Goal: Information Seeking & Learning: Learn about a topic

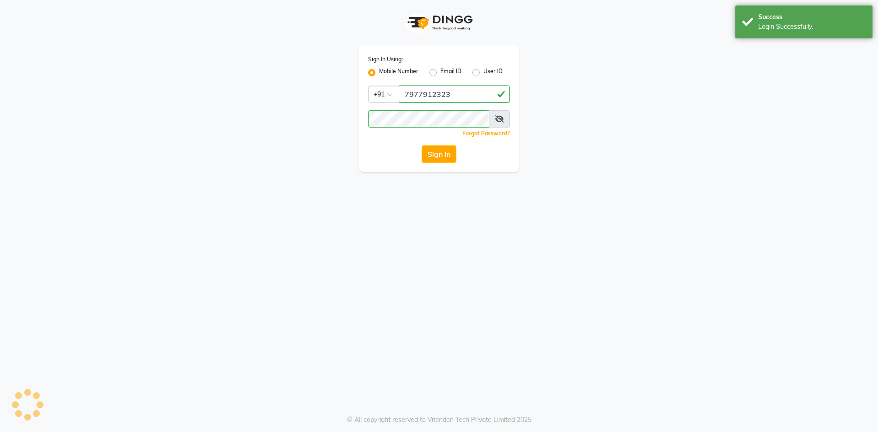
select select "562"
select select "service"
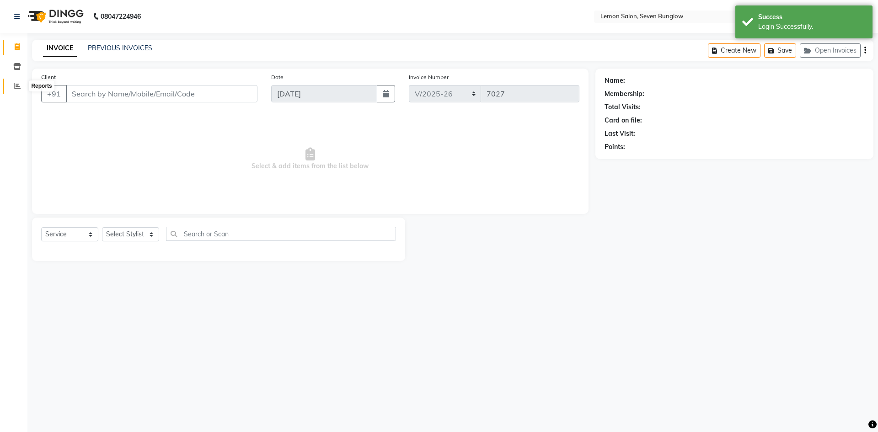
click at [17, 84] on icon at bounding box center [17, 85] width 7 height 7
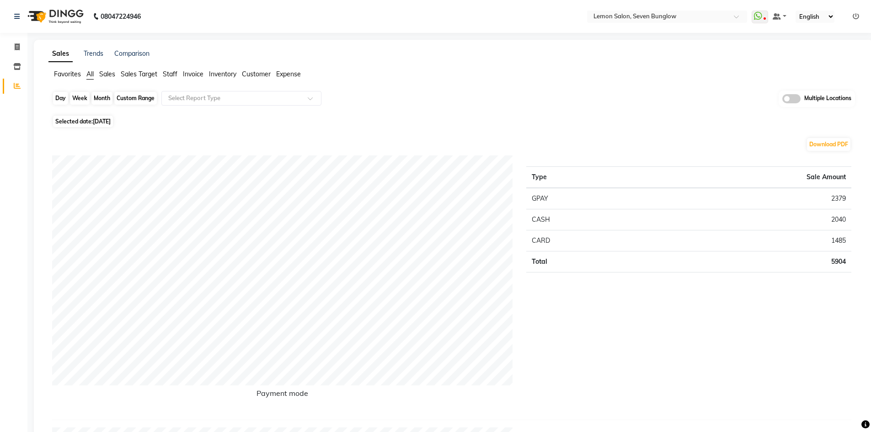
click at [59, 99] on div "Day" at bounding box center [60, 98] width 15 height 13
select select "9"
select select "2025"
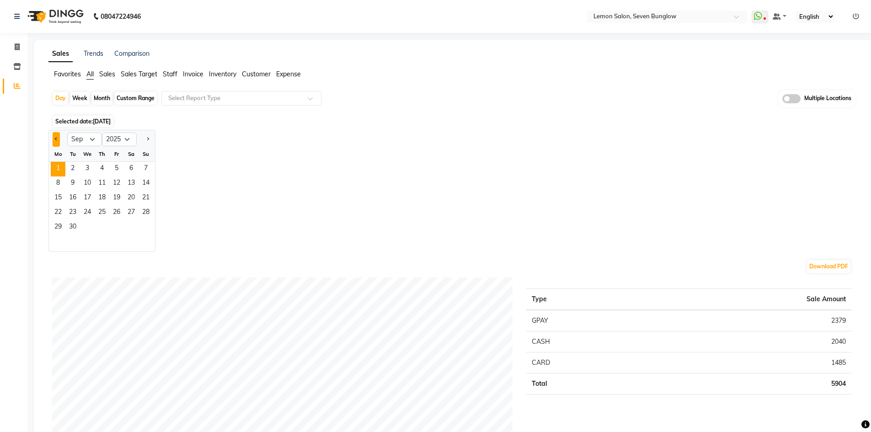
click at [56, 138] on span "Previous month" at bounding box center [56, 138] width 3 height 3
select select "8"
click at [145, 230] on span "31" at bounding box center [146, 227] width 15 height 15
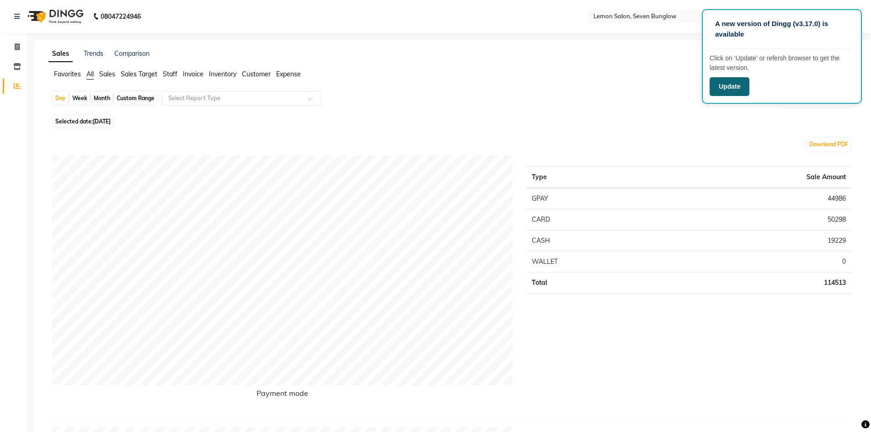
click at [737, 91] on button "Update" at bounding box center [730, 86] width 40 height 19
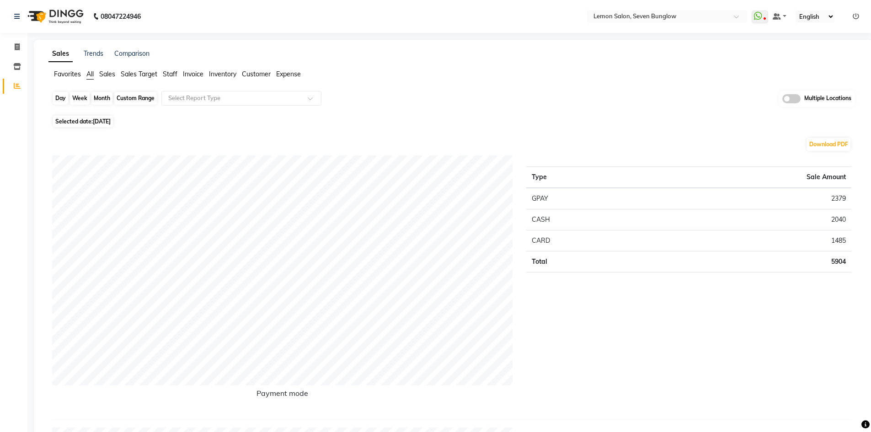
click at [57, 96] on div "Day" at bounding box center [60, 98] width 15 height 13
select select "9"
select select "2025"
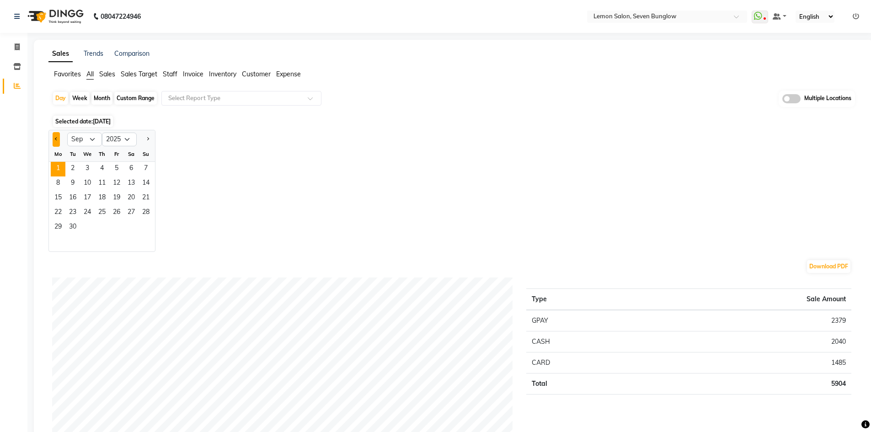
click at [54, 139] on button "Previous month" at bounding box center [56, 139] width 7 height 15
select select "8"
click at [143, 226] on span "31" at bounding box center [146, 227] width 15 height 15
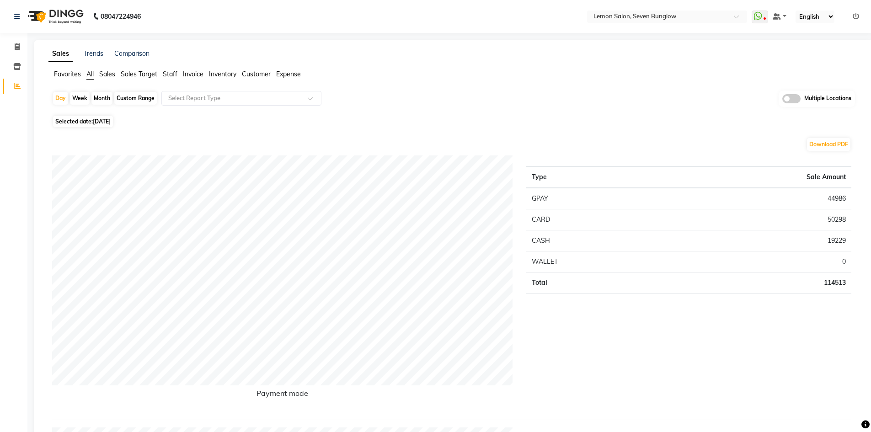
click at [837, 200] on td "44986" at bounding box center [757, 198] width 187 height 21
click at [838, 200] on td "44986" at bounding box center [757, 198] width 187 height 21
copy td "44986"
click at [830, 197] on td "44986" at bounding box center [757, 198] width 187 height 21
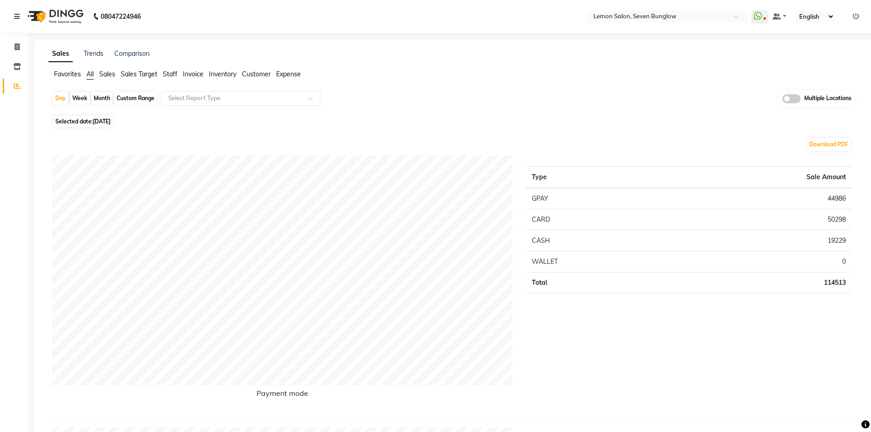
click at [835, 220] on td "50298" at bounding box center [757, 219] width 187 height 21
click at [834, 220] on td "50298" at bounding box center [757, 219] width 187 height 21
copy td "50298"
click at [14, 88] on icon at bounding box center [17, 85] width 7 height 7
click at [17, 48] on icon at bounding box center [17, 46] width 5 height 7
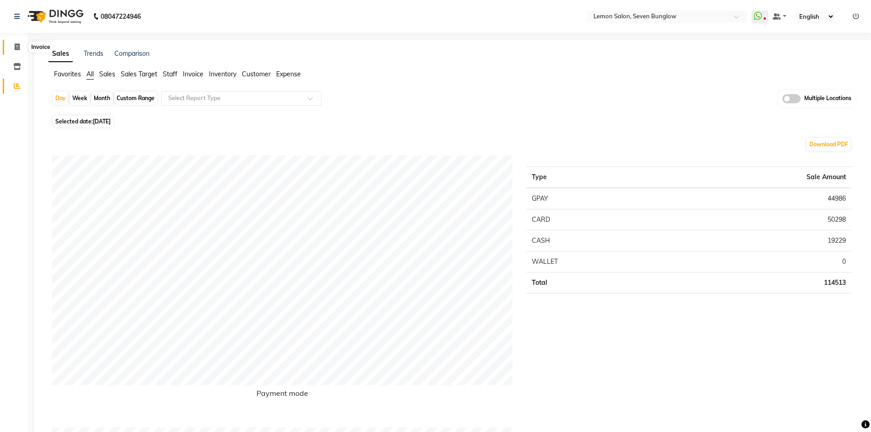
select select "service"
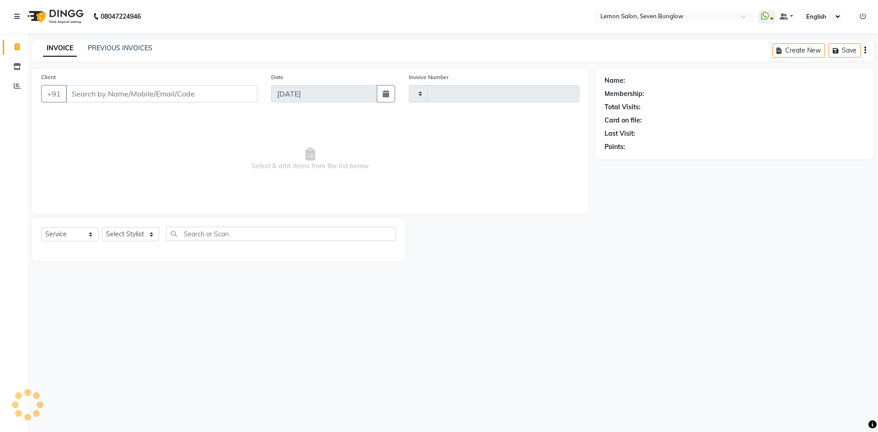
type input "7027"
select select "562"
click at [130, 49] on link "PREVIOUS INVOICES" at bounding box center [120, 48] width 64 height 8
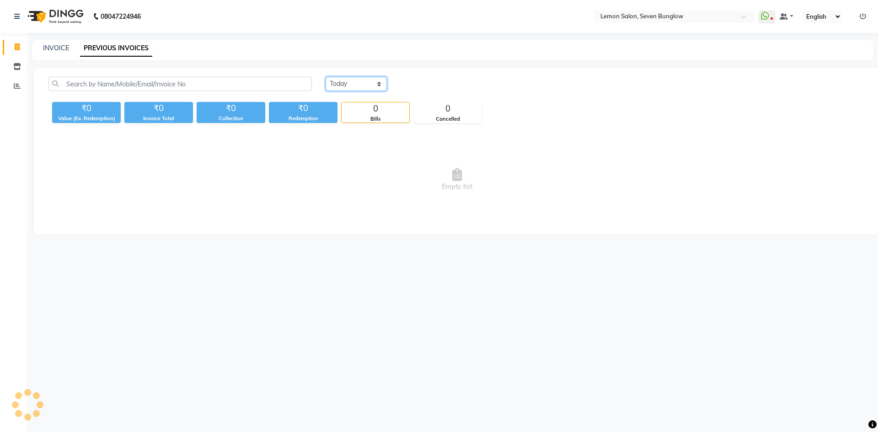
click at [369, 81] on select "Today Yesterday Custom Range" at bounding box center [356, 84] width 61 height 14
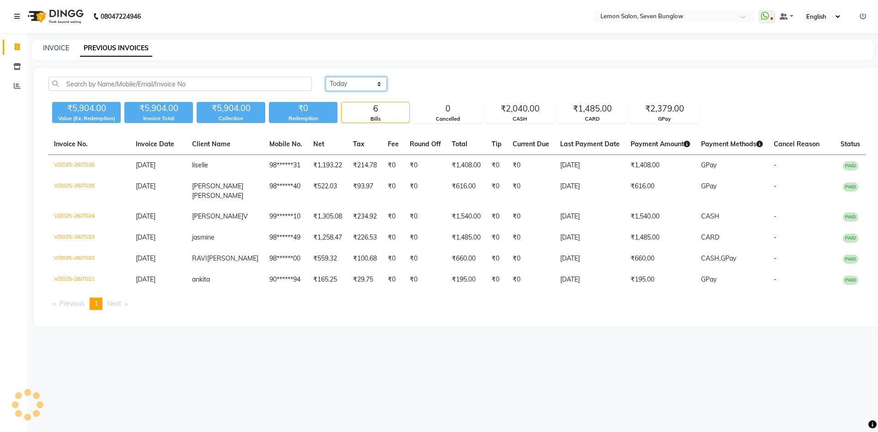
select select "yesterday"
click at [326, 77] on select "Today Yesterday Custom Range" at bounding box center [356, 84] width 61 height 14
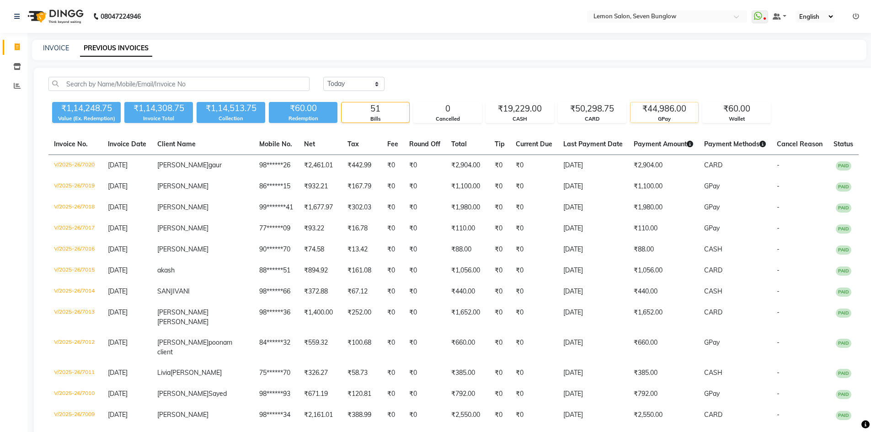
click at [660, 115] on div "GPay" at bounding box center [665, 119] width 68 height 8
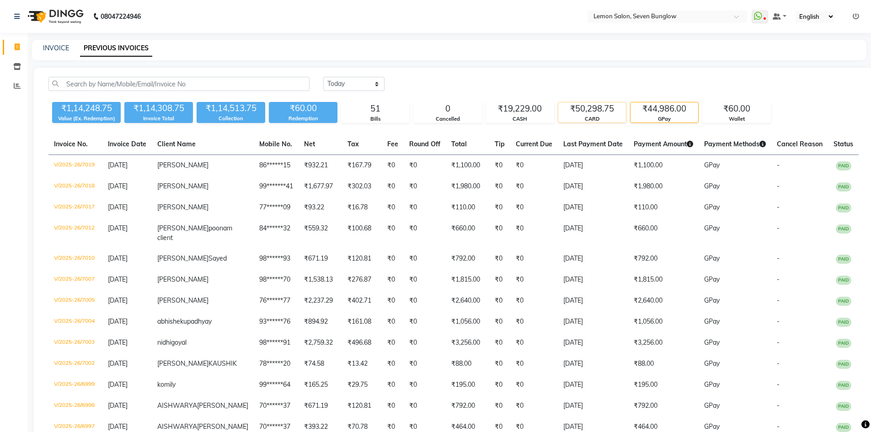
click at [598, 118] on div "CARD" at bounding box center [592, 119] width 68 height 8
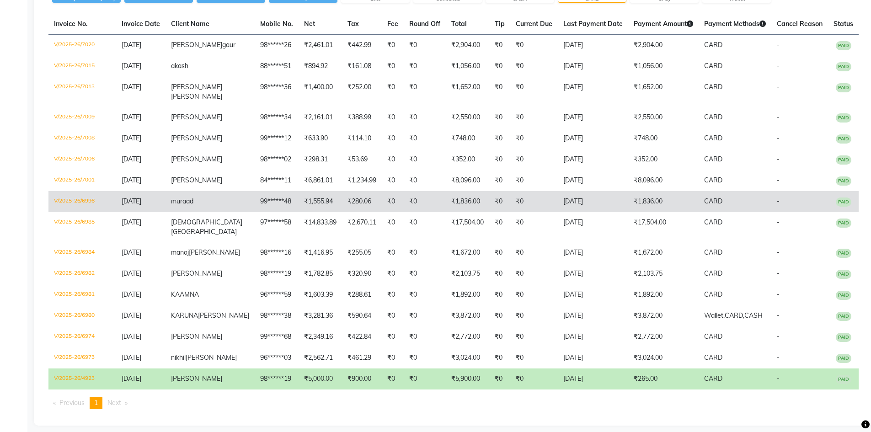
scroll to position [137, 0]
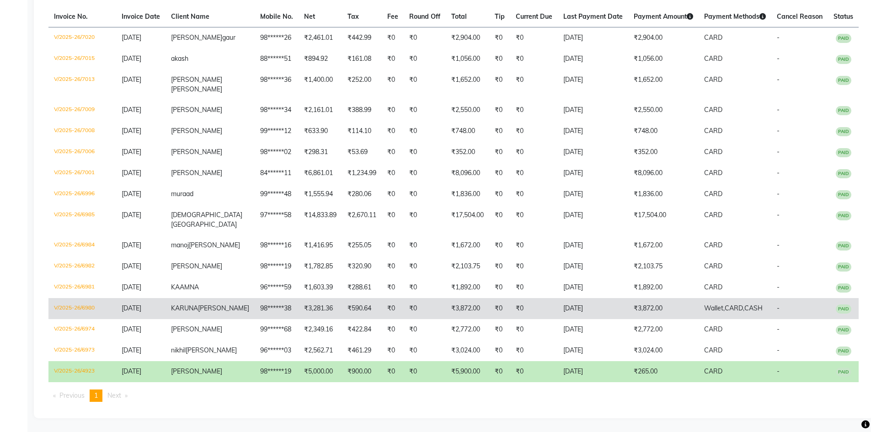
click at [646, 305] on td "₹3,872.00" at bounding box center [663, 308] width 70 height 21
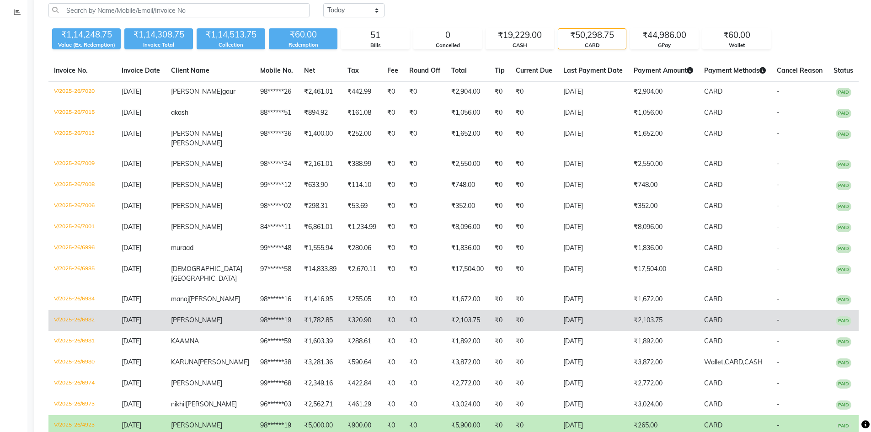
scroll to position [0, 0]
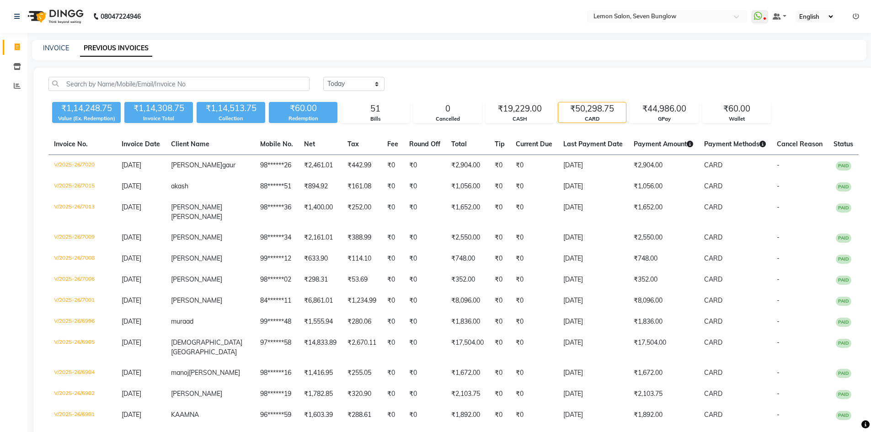
click at [600, 109] on div "₹50,298.75" at bounding box center [592, 108] width 68 height 13
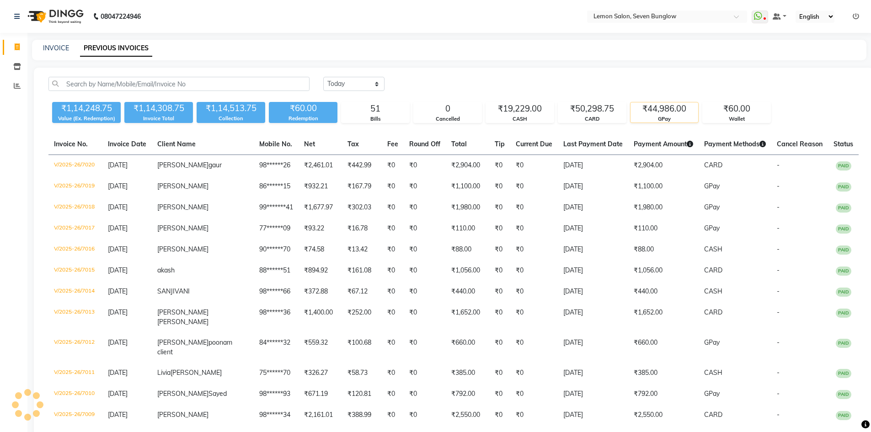
click at [660, 107] on div "₹44,986.00" at bounding box center [665, 108] width 68 height 13
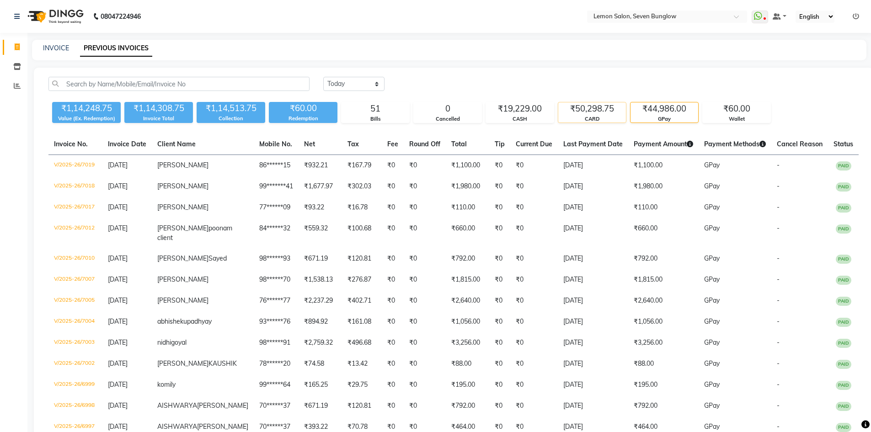
click at [604, 102] on div "₹50,298.75" at bounding box center [592, 108] width 68 height 13
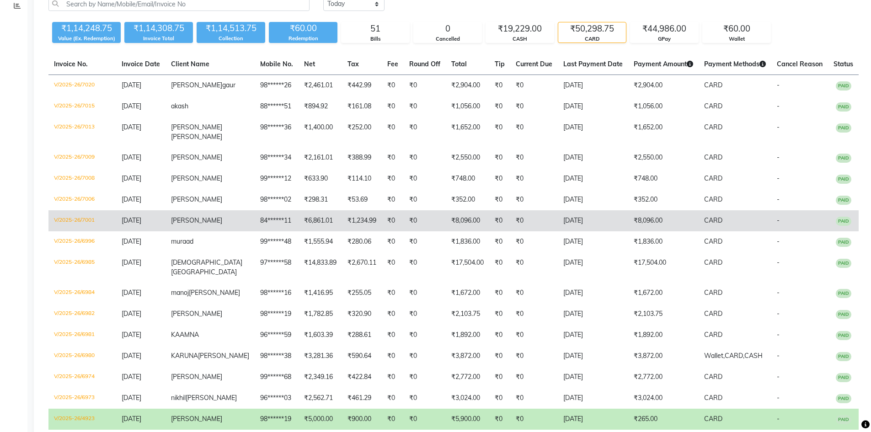
scroll to position [91, 0]
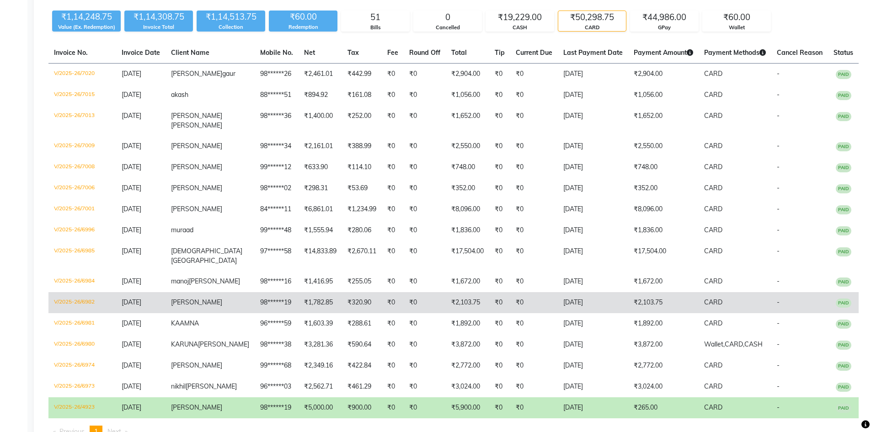
click at [101, 307] on td "V/2025-26/6982" at bounding box center [82, 302] width 68 height 21
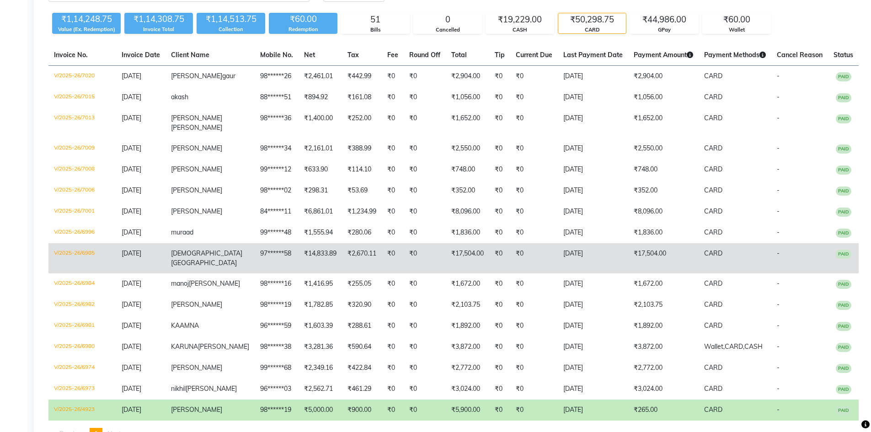
scroll to position [0, 0]
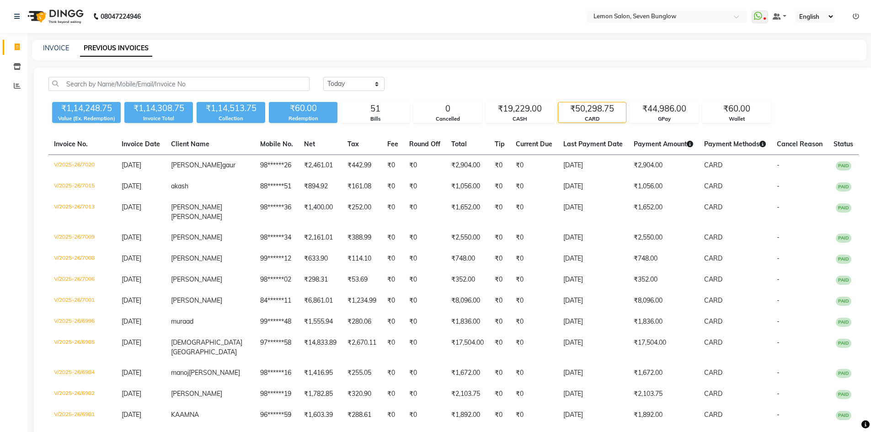
drag, startPoint x: 109, startPoint y: 165, endPoint x: 43, endPoint y: 164, distance: 66.8
click at [43, 164] on div "Today Yesterday Custom Range ₹1,14,248.75 Value (Ex. Redemption) ₹1,14,308.75 I…" at bounding box center [454, 307] width 840 height 478
copy td "V/2025-26/7020"
click at [20, 84] on icon at bounding box center [17, 85] width 7 height 7
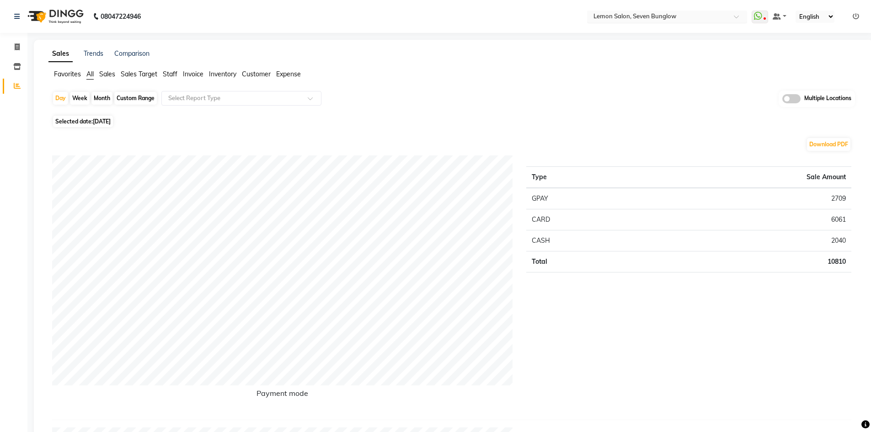
click at [681, 13] on input "text" at bounding box center [658, 17] width 133 height 9
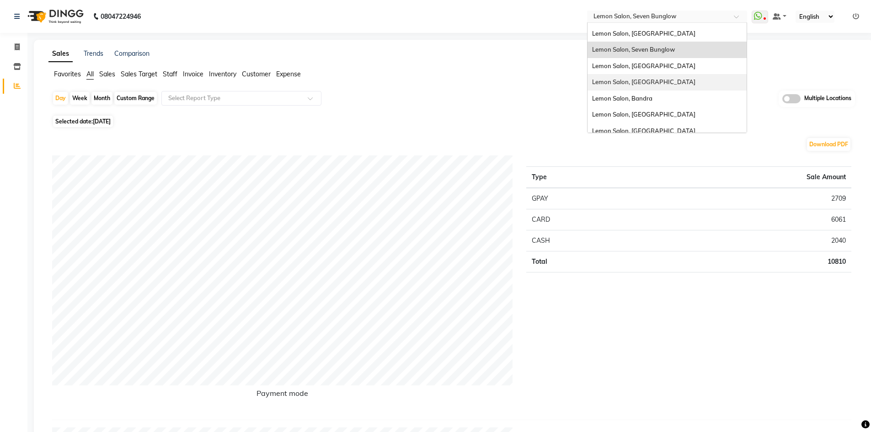
scroll to position [69, 0]
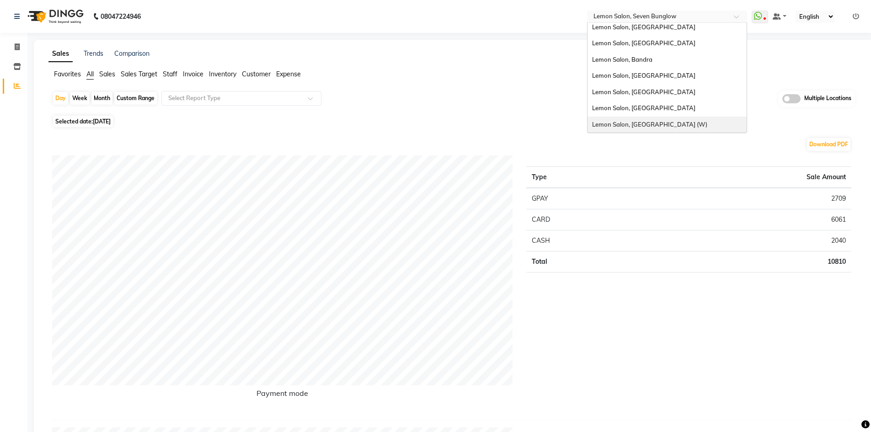
click at [644, 129] on div "Lemon Salon, Goregaon (W)" at bounding box center [667, 125] width 159 height 16
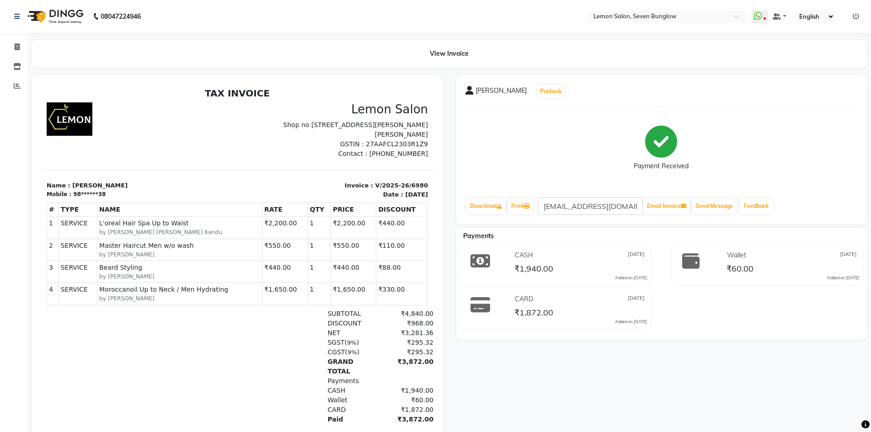
click at [407, 405] on div "₹1,872.00" at bounding box center [406, 410] width 56 height 10
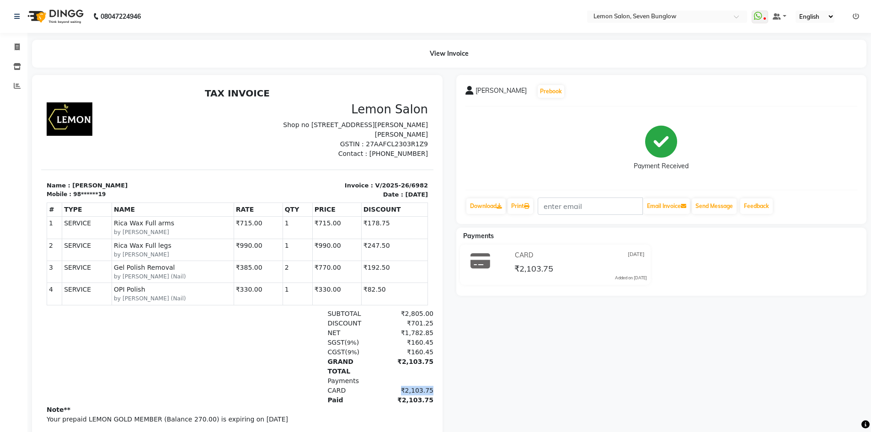
drag, startPoint x: 392, startPoint y: 381, endPoint x: 419, endPoint y: 382, distance: 26.5
click at [419, 386] on div "₹2,103.75" at bounding box center [406, 391] width 56 height 10
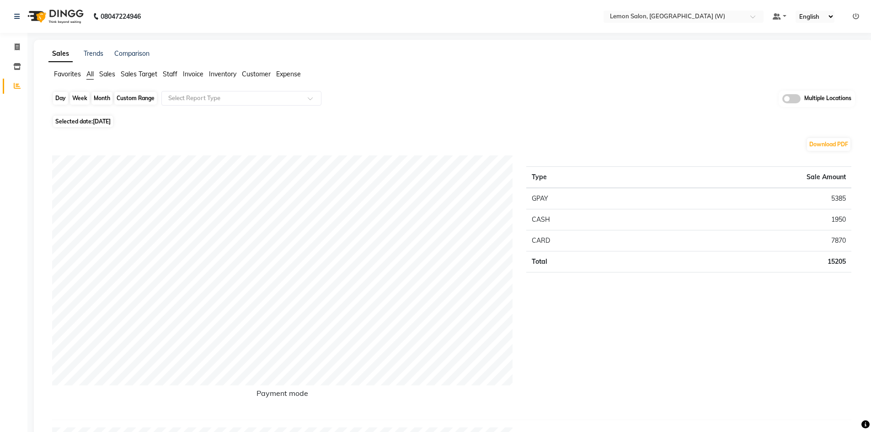
click at [60, 98] on div "Day" at bounding box center [60, 98] width 15 height 13
select select "9"
select select "2025"
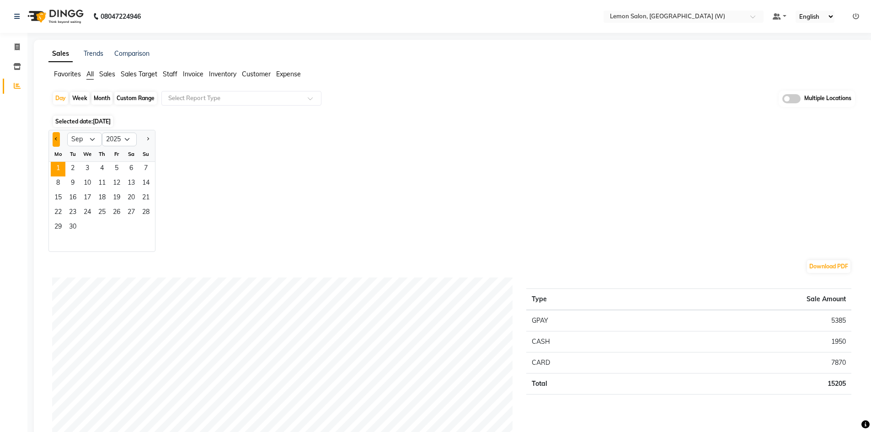
click at [57, 139] on span "Previous month" at bounding box center [56, 138] width 3 height 3
select select "8"
click at [97, 98] on div "Month" at bounding box center [101, 98] width 21 height 13
select select "9"
select select "2025"
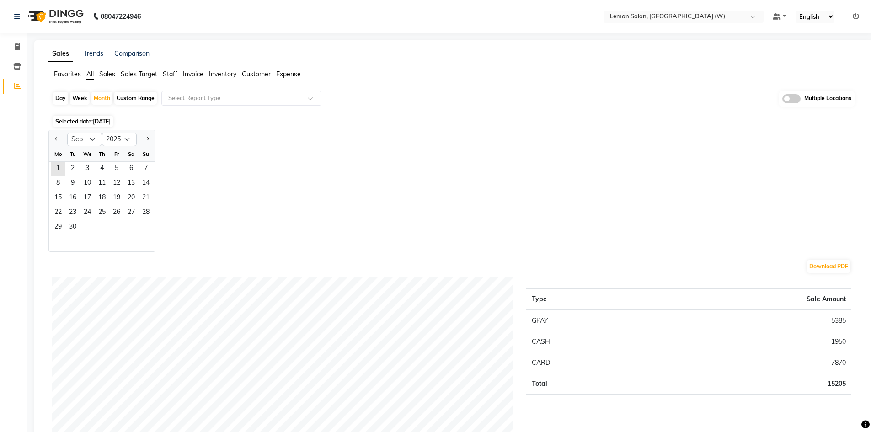
click at [52, 137] on div at bounding box center [58, 139] width 18 height 15
click at [55, 139] on button "Previous month" at bounding box center [56, 139] width 7 height 15
select select "8"
click at [118, 170] on span "1" at bounding box center [116, 169] width 15 height 15
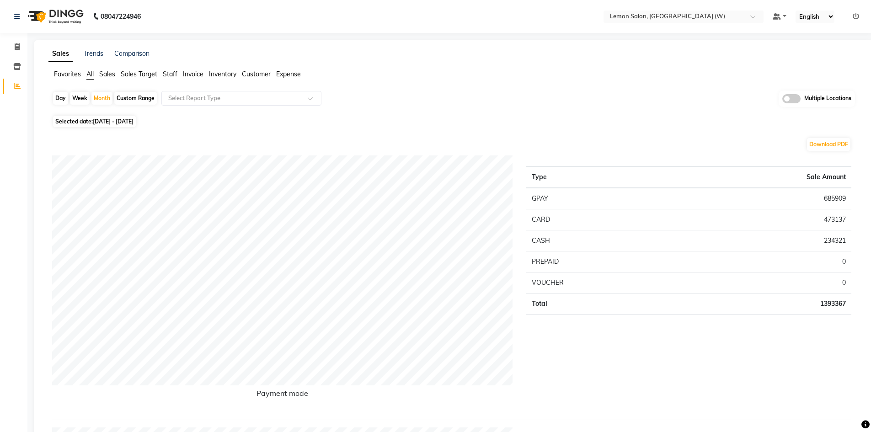
click at [826, 199] on td "685909" at bounding box center [763, 198] width 175 height 21
click at [56, 100] on div "Day" at bounding box center [60, 98] width 15 height 13
select select "8"
select select "2025"
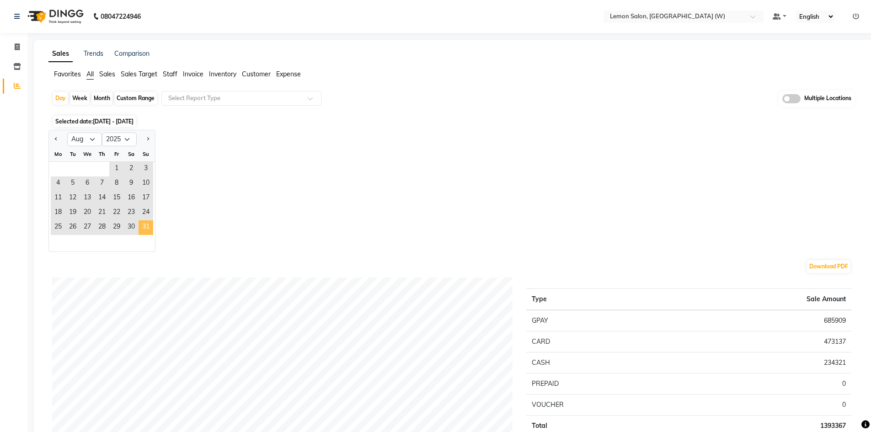
click at [146, 228] on span "31" at bounding box center [146, 227] width 15 height 15
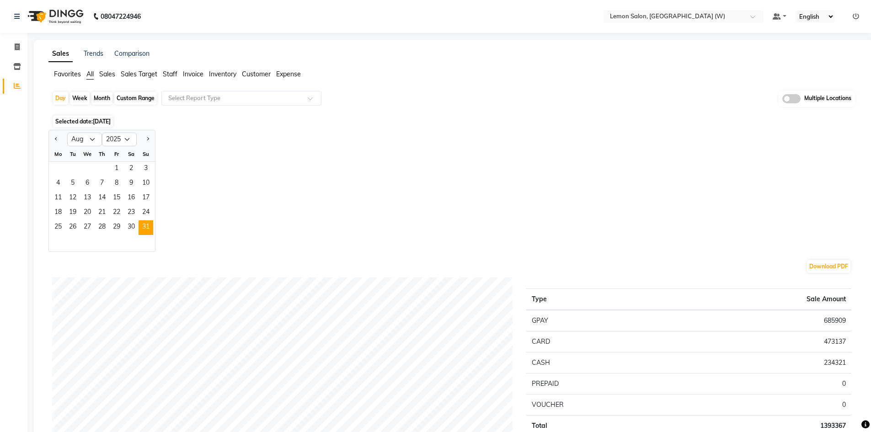
click at [102, 98] on div "Month" at bounding box center [101, 98] width 21 height 13
select select "8"
select select "2025"
click at [54, 142] on button "Previous month" at bounding box center [56, 139] width 7 height 15
select select "7"
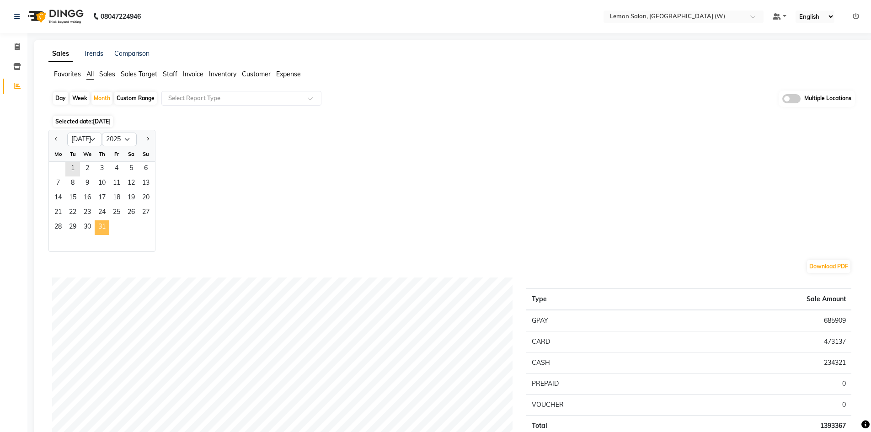
click at [106, 226] on span "31" at bounding box center [102, 227] width 15 height 15
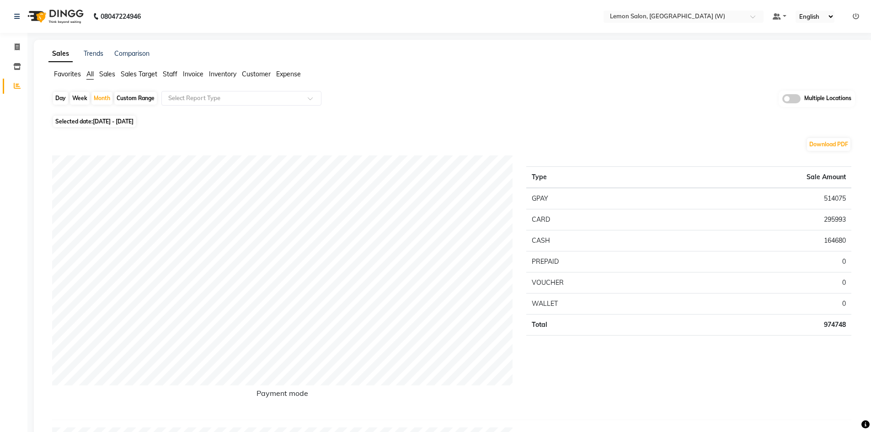
click at [828, 196] on td "514075" at bounding box center [763, 198] width 175 height 21
click at [831, 224] on td "295993" at bounding box center [763, 219] width 175 height 21
click at [832, 200] on td "514075" at bounding box center [763, 198] width 175 height 21
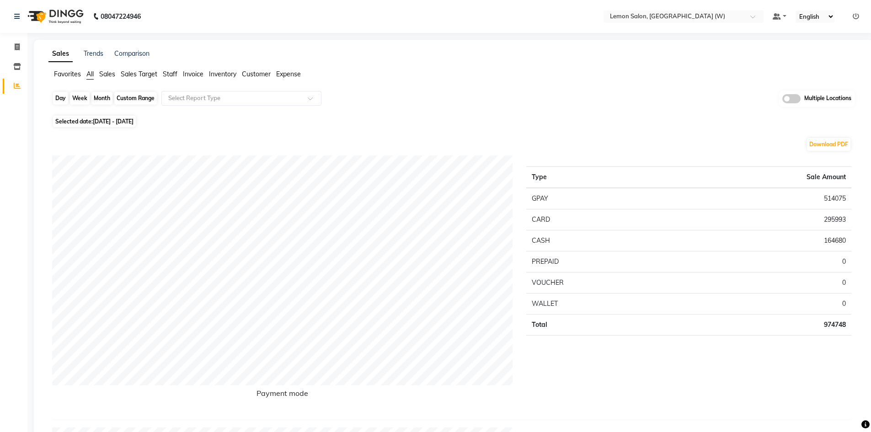
click at [97, 98] on div "Month" at bounding box center [101, 98] width 21 height 13
select select "7"
select select "2025"
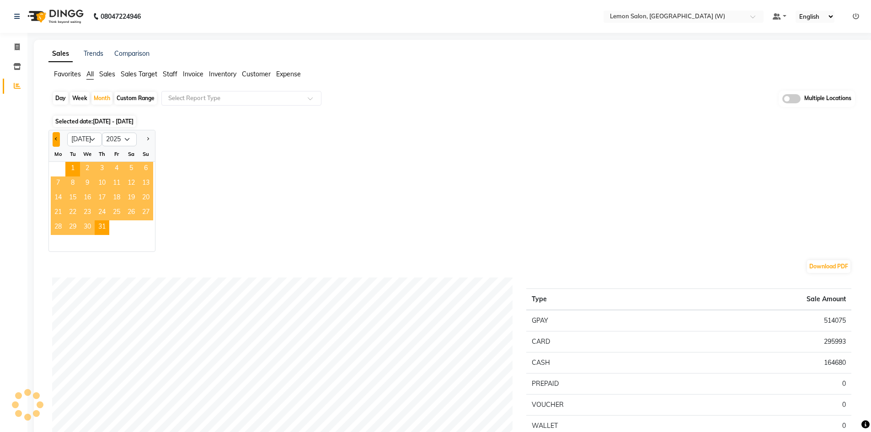
click at [56, 141] on button "Previous month" at bounding box center [56, 139] width 7 height 15
select select "6"
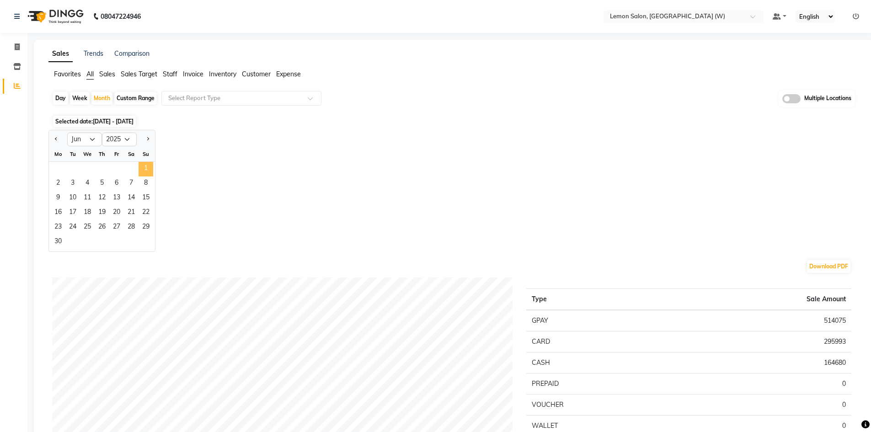
click at [145, 166] on span "1" at bounding box center [146, 169] width 15 height 15
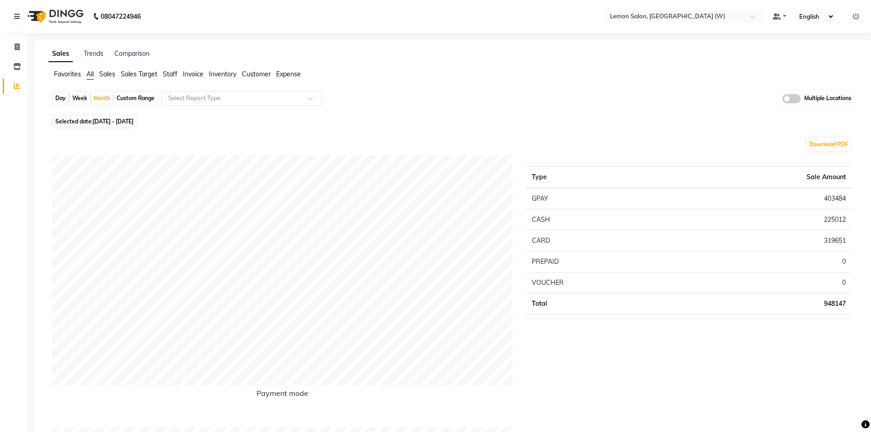
click at [833, 199] on td "403484" at bounding box center [763, 198] width 175 height 21
click at [833, 198] on td "403484" at bounding box center [763, 198] width 175 height 21
click at [100, 96] on div "Month" at bounding box center [101, 98] width 21 height 13
select select "6"
select select "2025"
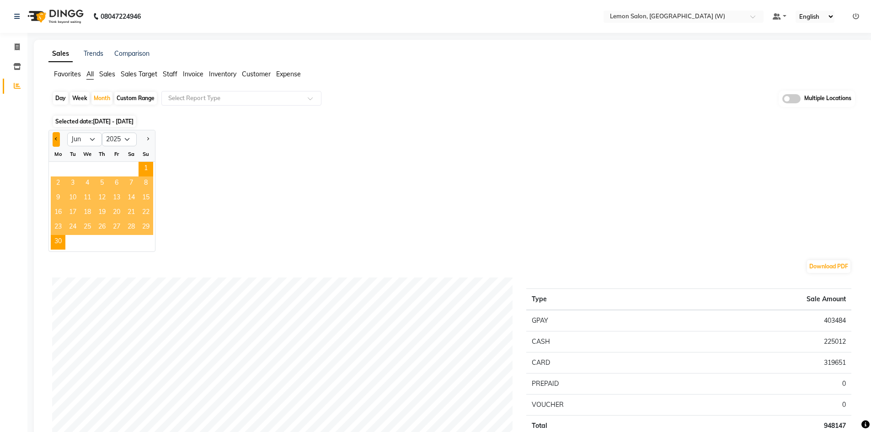
click at [54, 142] on button "Previous month" at bounding box center [56, 139] width 7 height 15
select select "5"
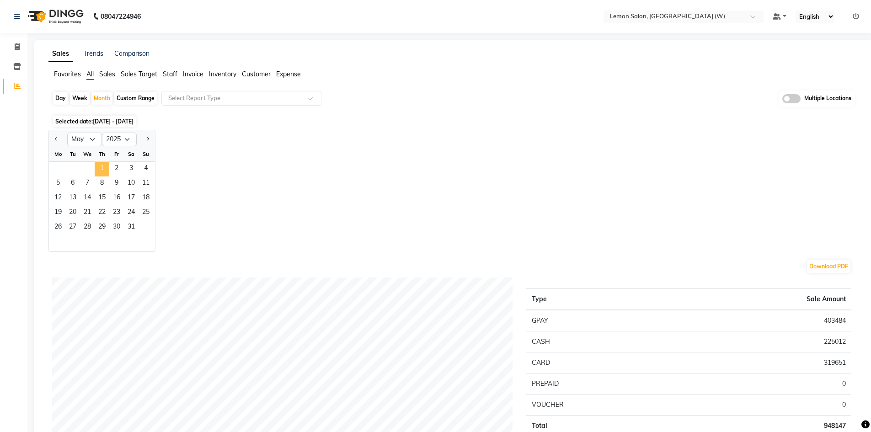
click at [102, 170] on span "1" at bounding box center [102, 169] width 15 height 15
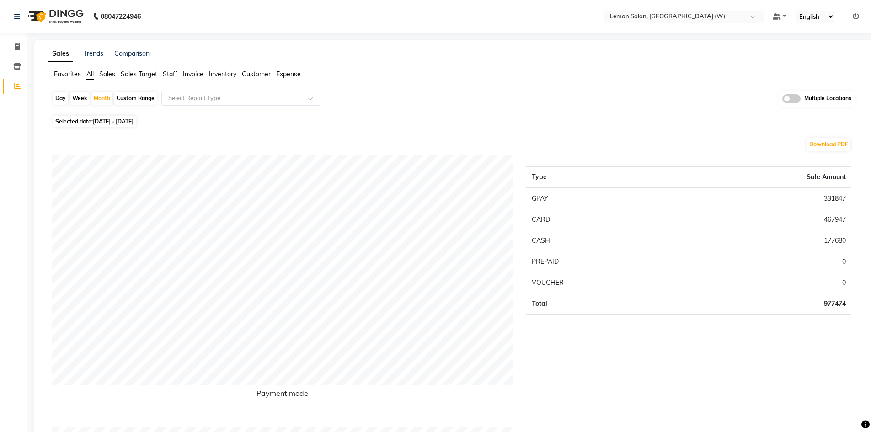
click at [830, 239] on td "177680" at bounding box center [763, 240] width 175 height 21
click at [104, 99] on div "Month" at bounding box center [101, 98] width 21 height 13
select select "5"
select select "2025"
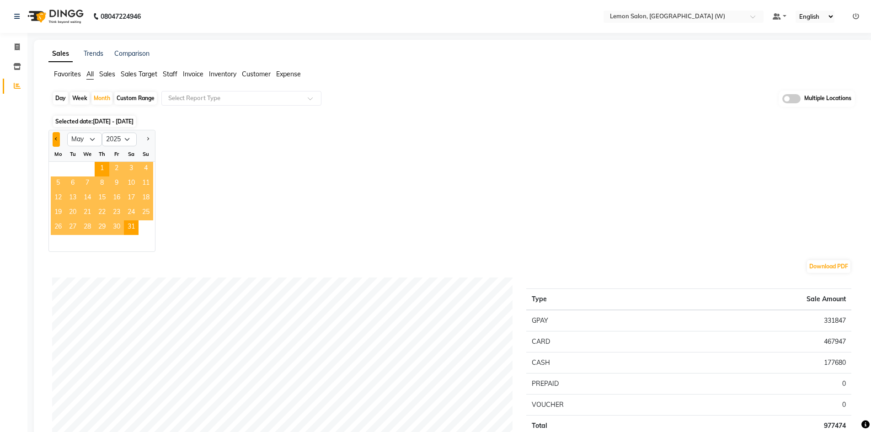
click at [55, 141] on button "Previous month" at bounding box center [56, 139] width 7 height 15
select select "4"
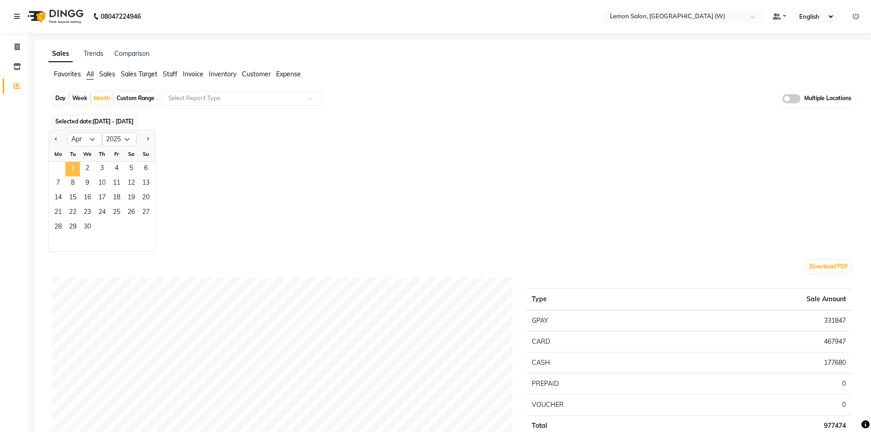
click at [75, 168] on span "1" at bounding box center [72, 169] width 15 height 15
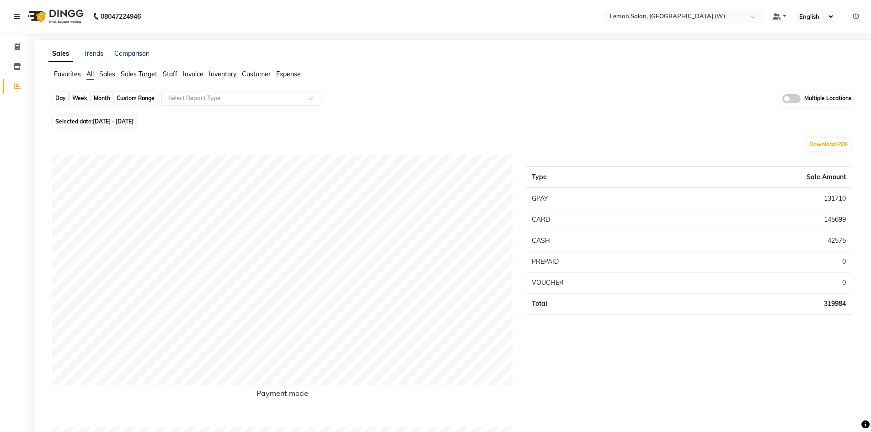
click at [105, 102] on div "Month" at bounding box center [101, 98] width 21 height 13
select select "4"
select select "2025"
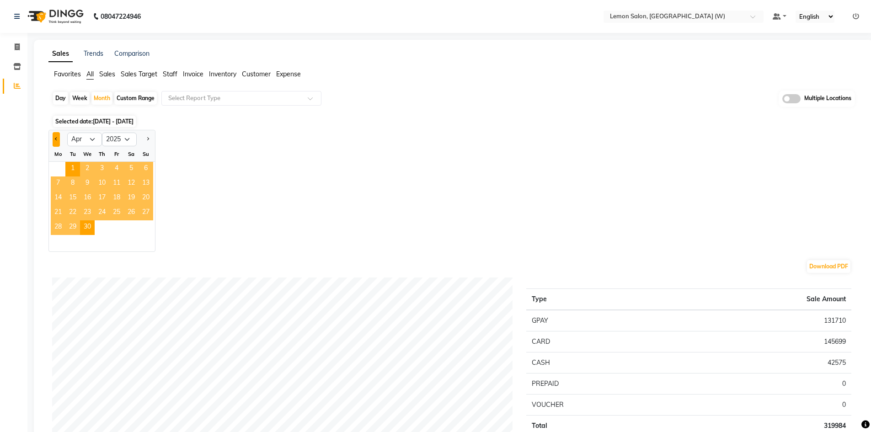
click at [56, 137] on span "Previous month" at bounding box center [56, 138] width 3 height 3
select select "3"
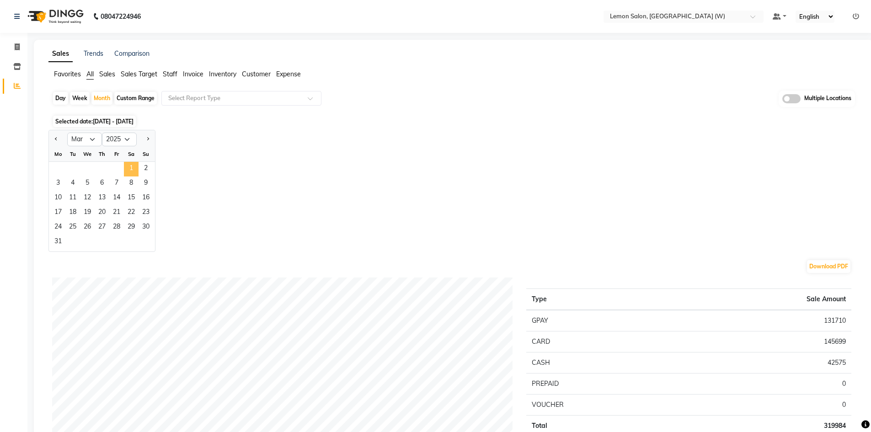
click at [131, 170] on span "1" at bounding box center [131, 169] width 15 height 15
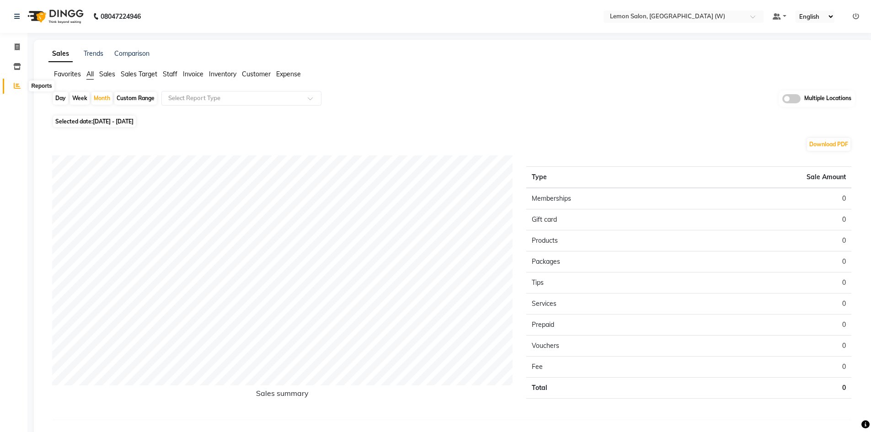
click at [15, 86] on icon at bounding box center [17, 85] width 7 height 7
click at [13, 86] on span at bounding box center [17, 86] width 16 height 11
click at [101, 98] on div "Month" at bounding box center [101, 98] width 21 height 13
select select "3"
select select "2025"
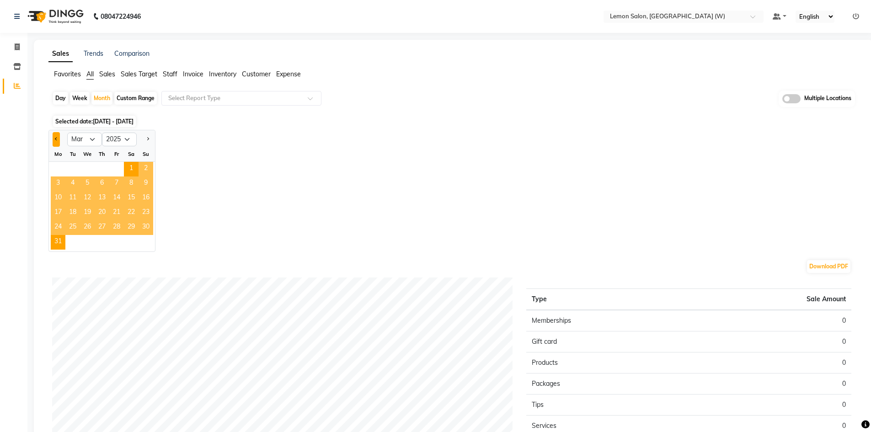
click at [54, 138] on button "Previous month" at bounding box center [56, 139] width 7 height 15
select select "2"
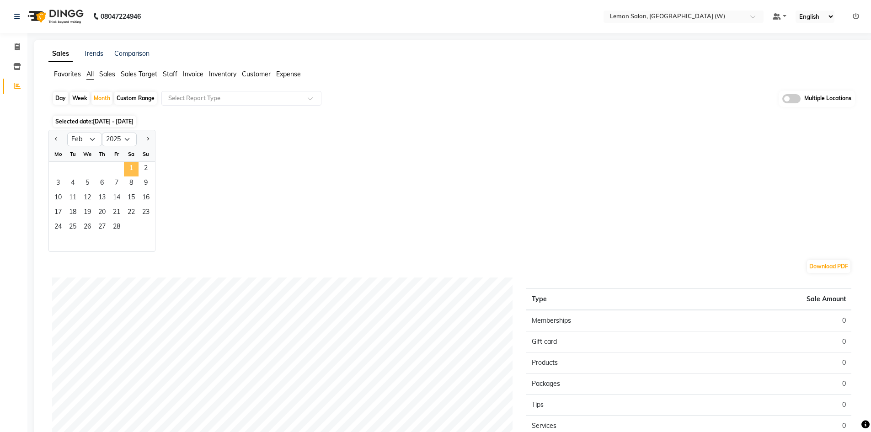
click at [127, 166] on span "1" at bounding box center [131, 169] width 15 height 15
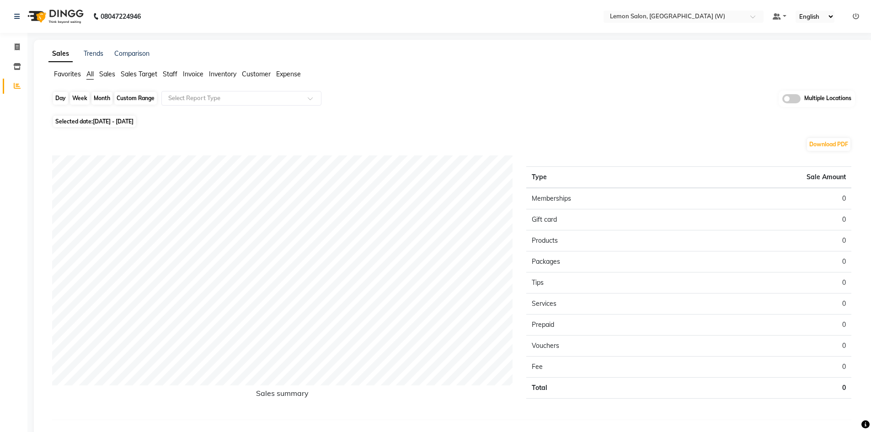
click at [104, 97] on div "Month" at bounding box center [101, 98] width 21 height 13
select select "2"
select select "2025"
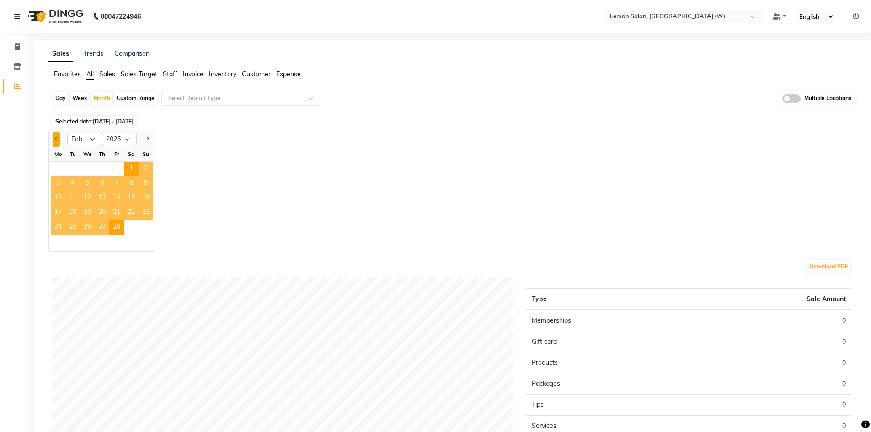
click at [59, 138] on button "Previous month" at bounding box center [56, 139] width 7 height 15
select select "1"
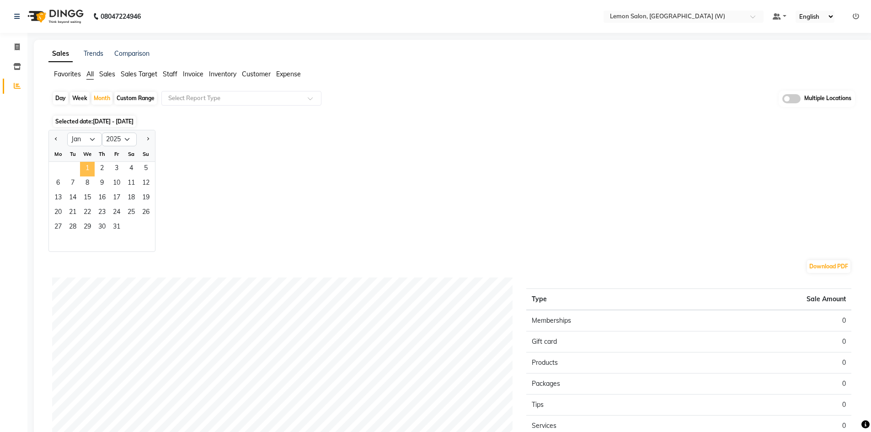
click at [87, 167] on span "1" at bounding box center [87, 169] width 15 height 15
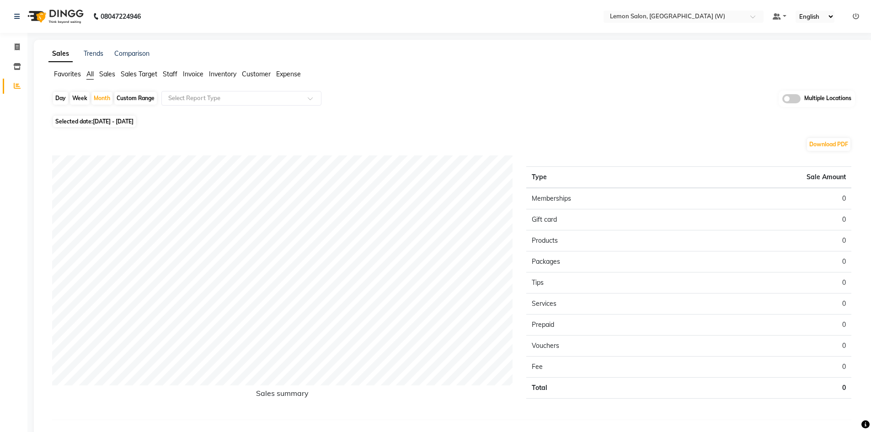
click at [58, 97] on div "Day" at bounding box center [60, 98] width 15 height 13
select select "2025"
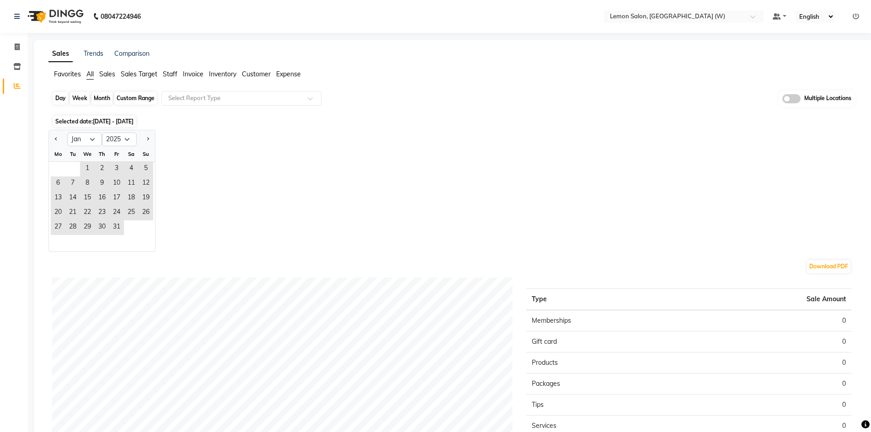
click at [59, 97] on div "Day" at bounding box center [60, 98] width 15 height 13
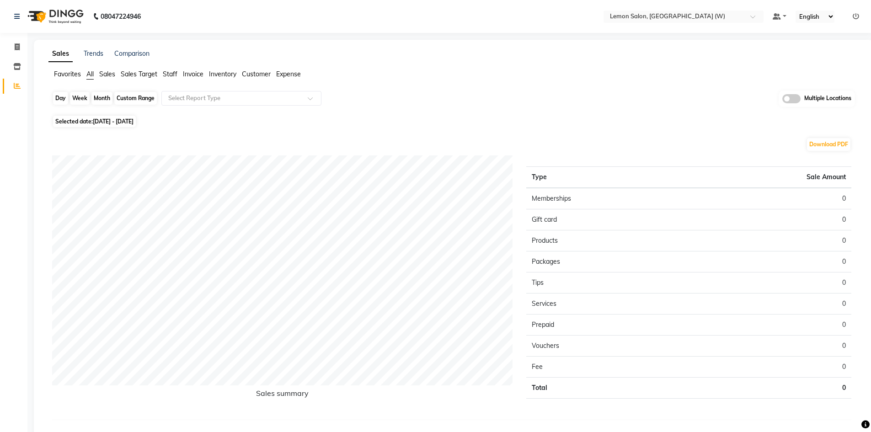
click at [59, 97] on div "Day" at bounding box center [60, 98] width 15 height 13
select select "2025"
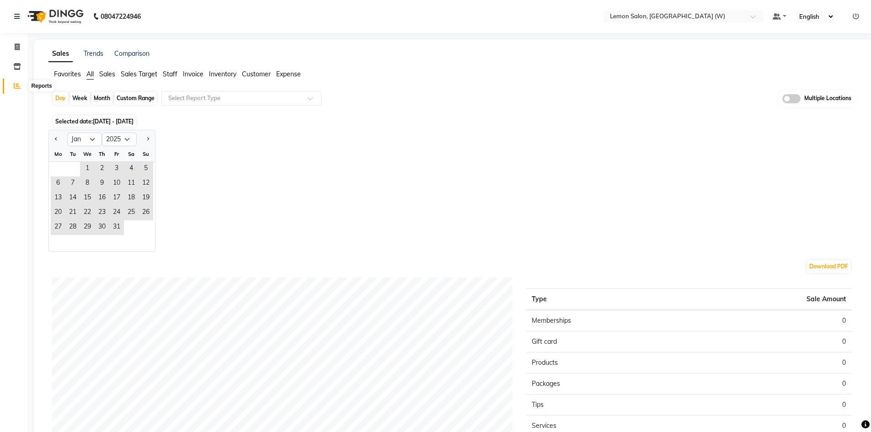
click at [17, 84] on icon at bounding box center [17, 85] width 7 height 7
click at [58, 96] on div "Day" at bounding box center [60, 98] width 15 height 13
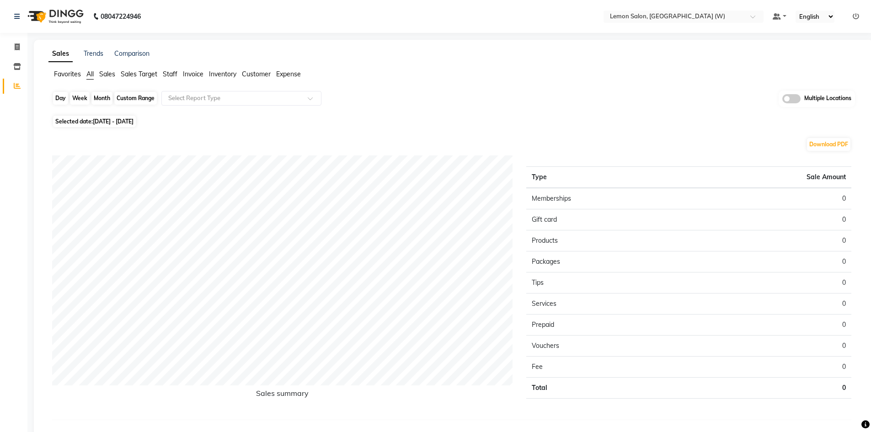
click at [58, 96] on div "Day" at bounding box center [60, 98] width 15 height 13
select select "2025"
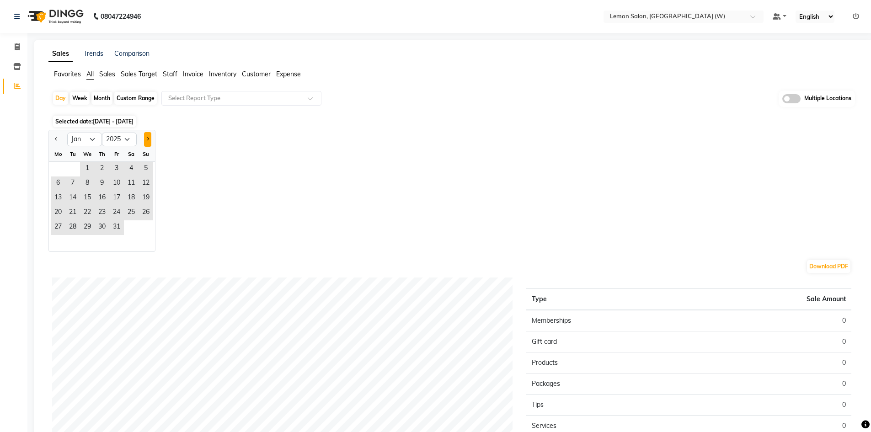
click at [144, 136] on button "Next month" at bounding box center [147, 139] width 7 height 15
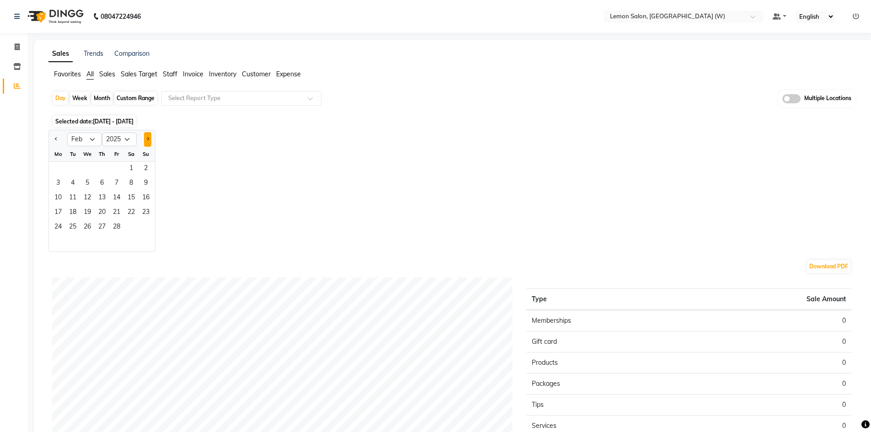
click at [145, 135] on button "Next month" at bounding box center [147, 139] width 7 height 15
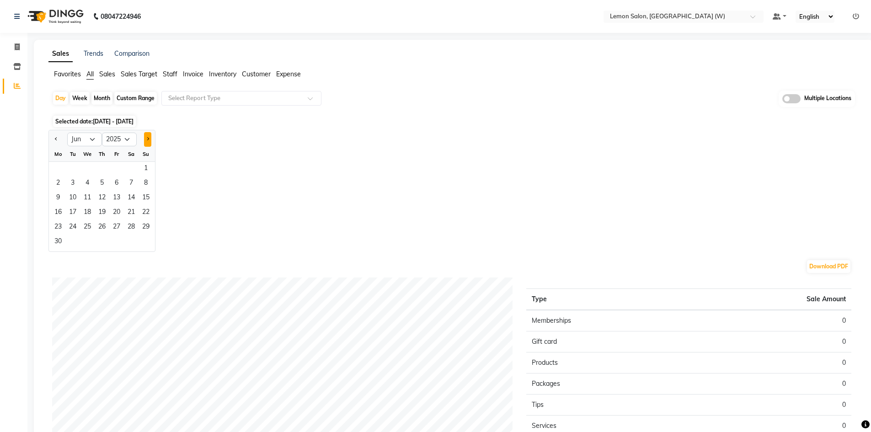
select select "7"
click at [129, 99] on div "Custom Range" at bounding box center [135, 98] width 43 height 13
select select "2025"
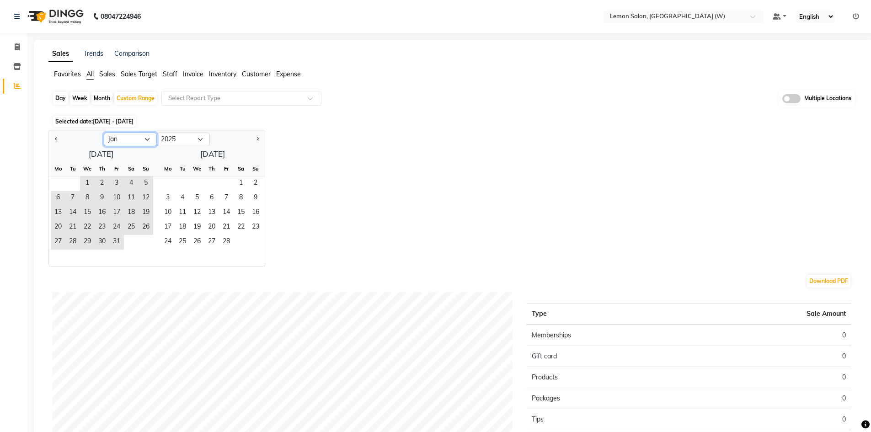
click at [147, 138] on select "Jan Feb Mar Apr May Jun [DATE] Aug Sep Oct Nov Dec" at bounding box center [130, 140] width 53 height 14
drag, startPoint x: 408, startPoint y: 116, endPoint x: 363, endPoint y: 115, distance: 45.3
click at [406, 116] on div "Day Week Month Custom Range Select Report Type Multiple Locations Selected date…" at bounding box center [453, 331] width 810 height 481
click at [11, 82] on span at bounding box center [17, 86] width 16 height 11
click at [18, 83] on icon at bounding box center [17, 85] width 7 height 7
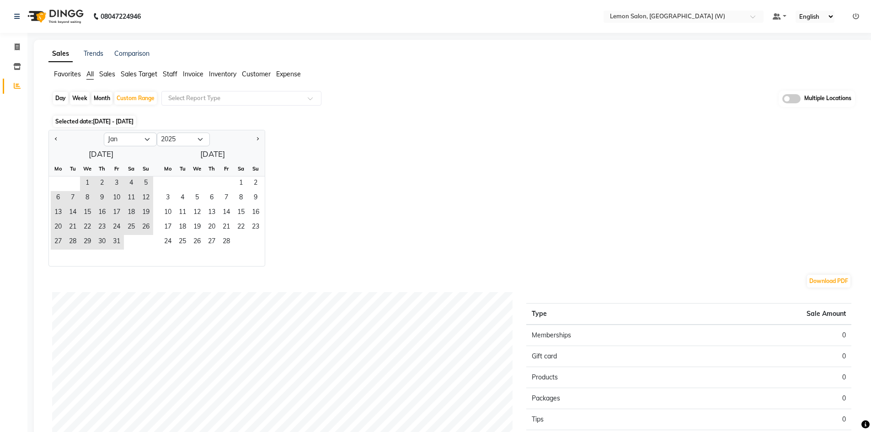
click at [20, 85] on icon at bounding box center [17, 85] width 7 height 7
click at [57, 96] on div "Day" at bounding box center [60, 98] width 15 height 13
select select "2025"
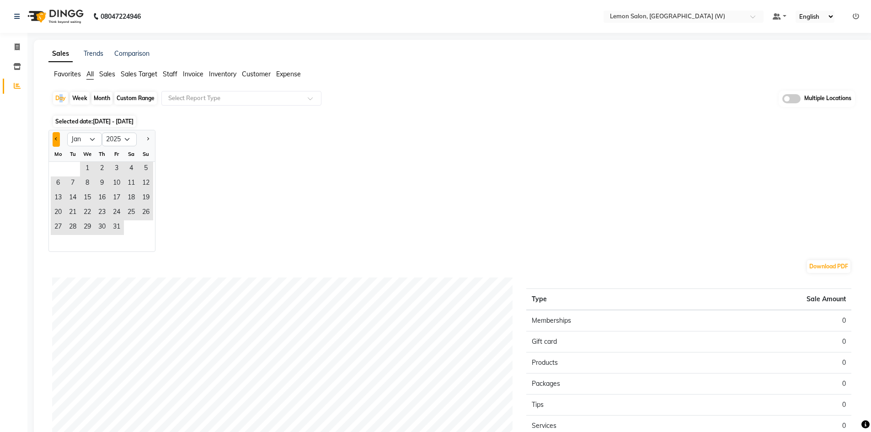
click at [58, 140] on button "Previous month" at bounding box center [56, 139] width 7 height 15
select select "12"
select select "2024"
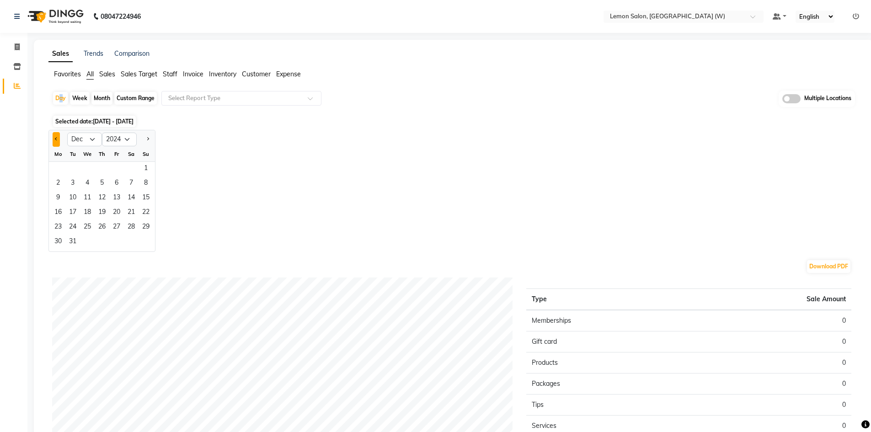
click at [58, 139] on button "Previous month" at bounding box center [56, 139] width 7 height 15
click at [58, 139] on span "Previous month" at bounding box center [56, 138] width 3 height 3
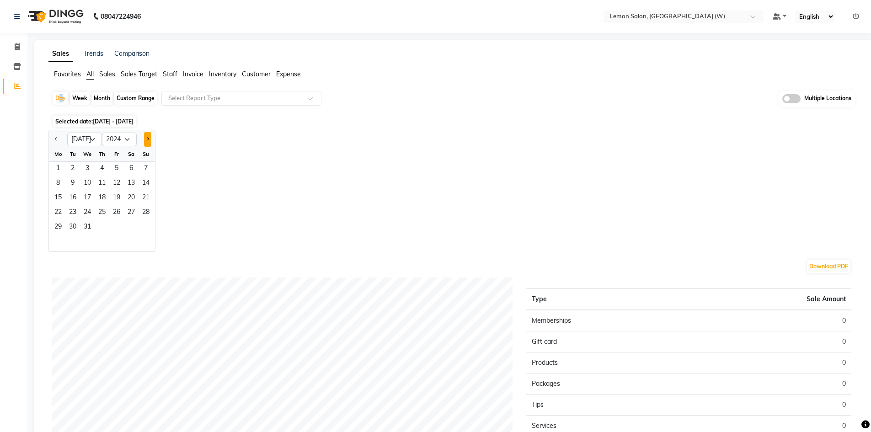
click at [144, 138] on button "Next month" at bounding box center [147, 139] width 7 height 15
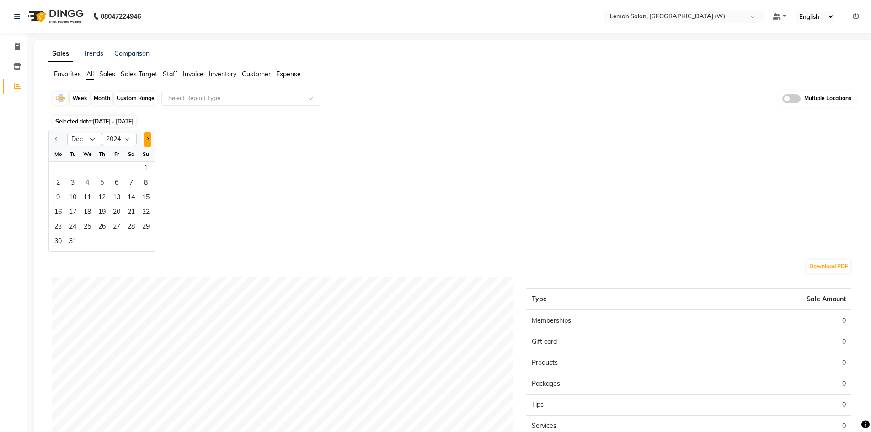
click at [144, 138] on button "Next month" at bounding box center [147, 139] width 7 height 15
select select "2"
select select "2025"
click at [144, 138] on button "Next month" at bounding box center [147, 139] width 7 height 15
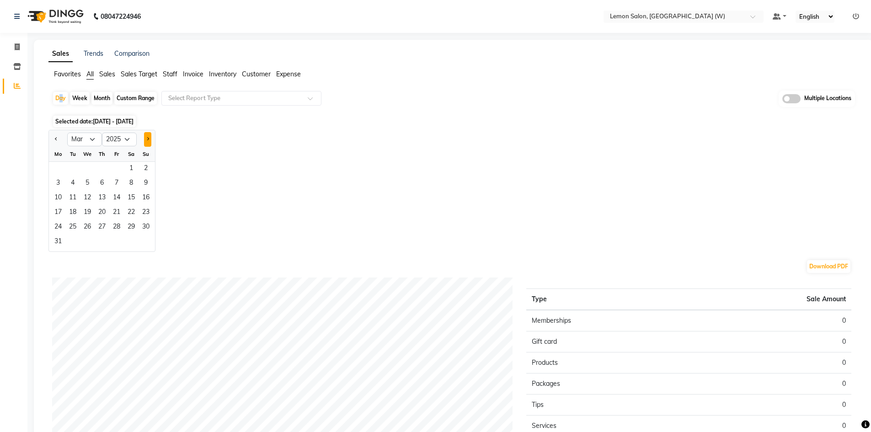
click at [144, 138] on button "Next month" at bounding box center [147, 139] width 7 height 15
click at [144, 137] on button "Next month" at bounding box center [147, 139] width 7 height 15
click at [144, 136] on button "Next month" at bounding box center [147, 139] width 7 height 15
select select "7"
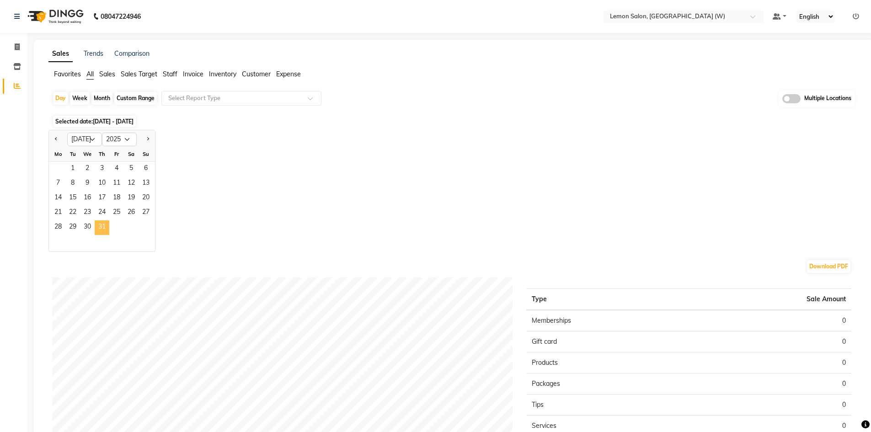
click at [107, 226] on span "31" at bounding box center [102, 227] width 15 height 15
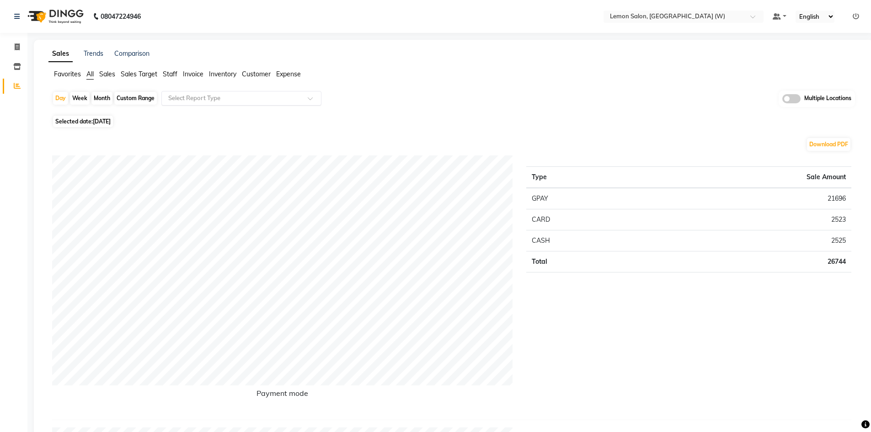
click at [229, 100] on input "text" at bounding box center [232, 98] width 132 height 9
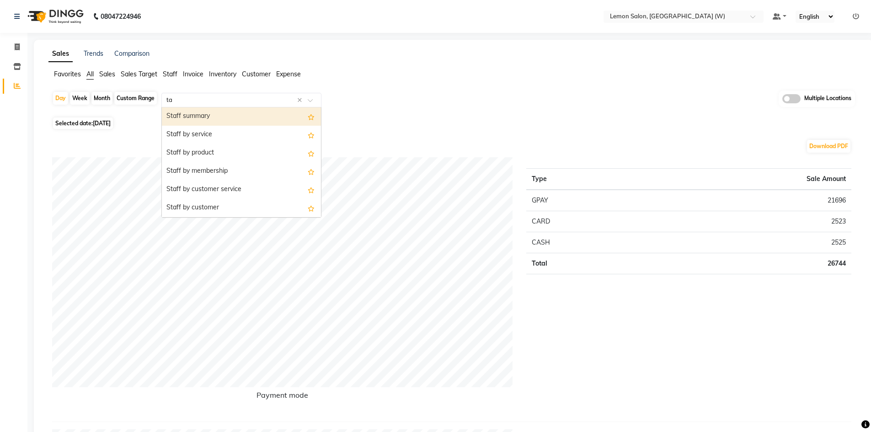
type input "t"
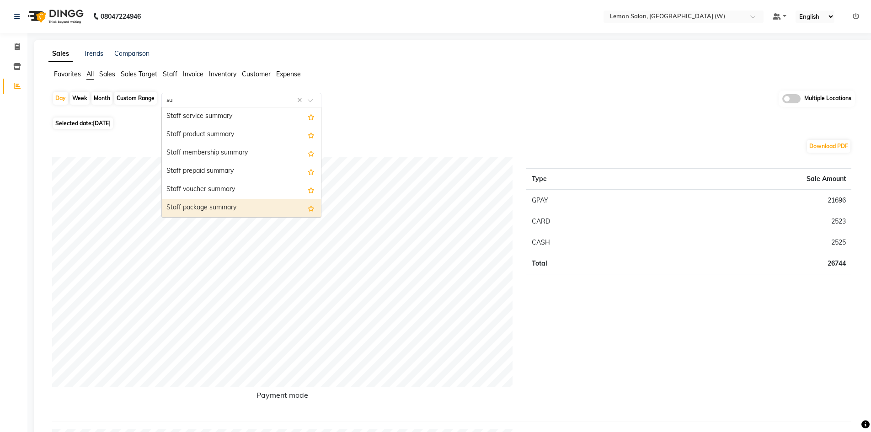
type input "s"
type input "produ"
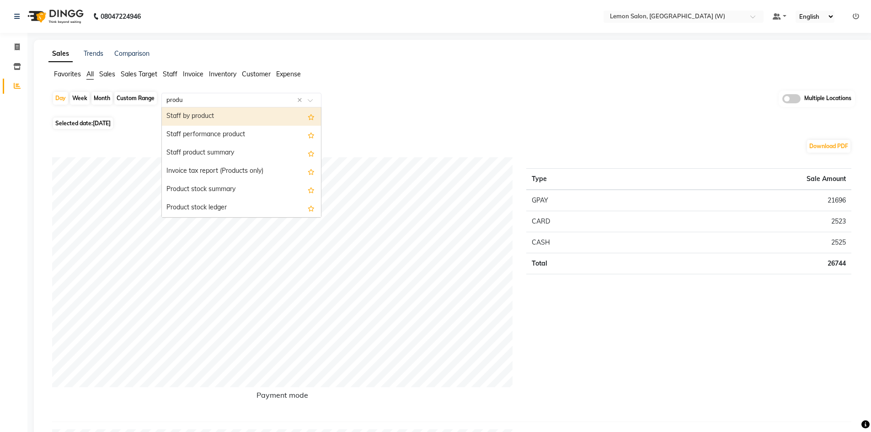
scroll to position [0, 0]
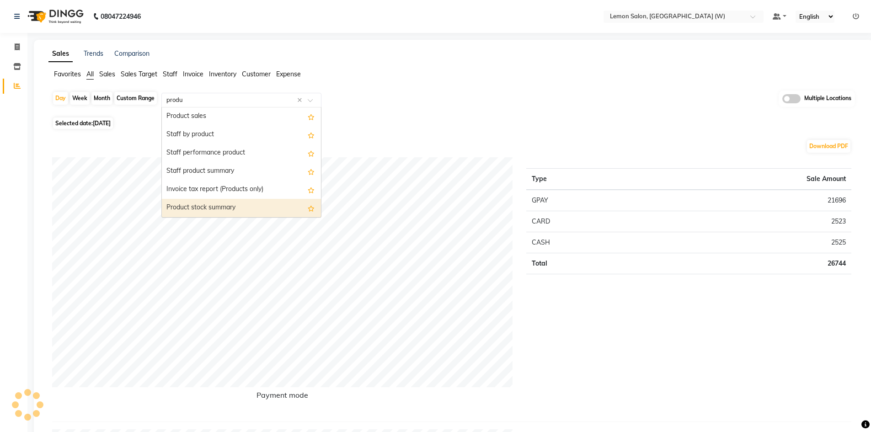
click at [225, 207] on div "Product stock summary" at bounding box center [241, 208] width 159 height 18
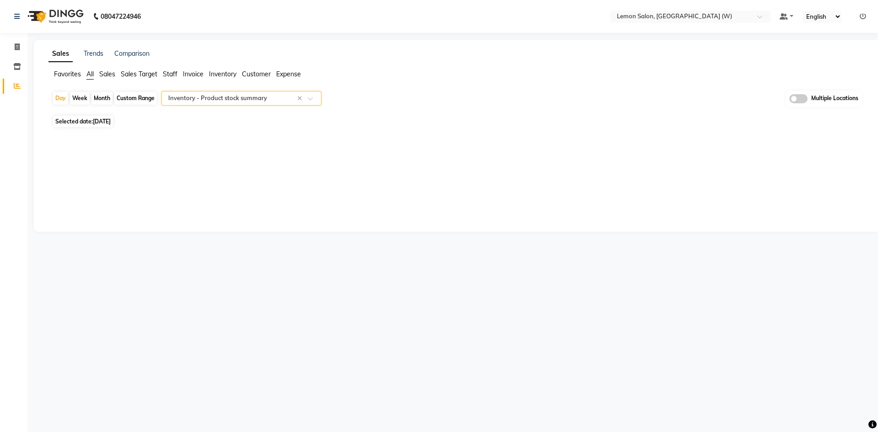
select select "full_report"
select select "csv"
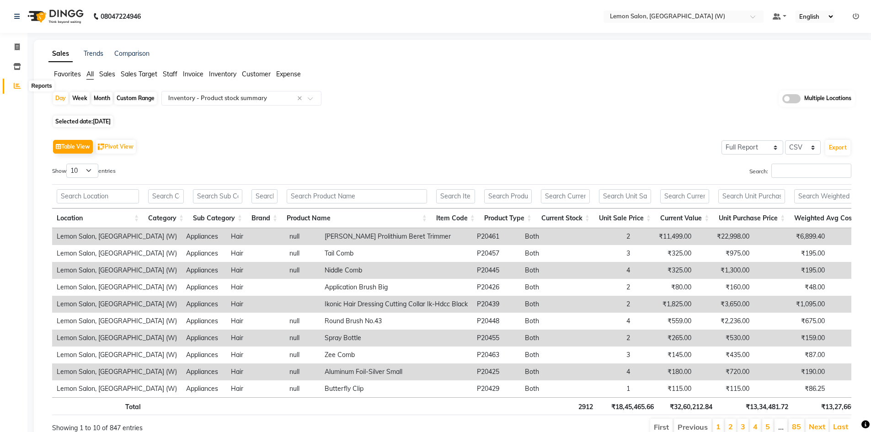
click at [15, 86] on icon at bounding box center [17, 85] width 7 height 7
click at [22, 85] on span at bounding box center [17, 86] width 16 height 11
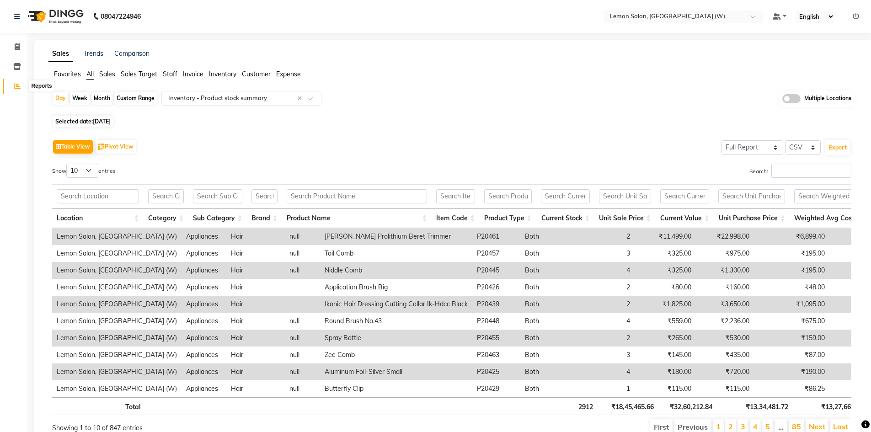
click at [13, 87] on span at bounding box center [17, 86] width 16 height 11
click at [19, 50] on span at bounding box center [17, 47] width 16 height 11
select select "8053"
select select "service"
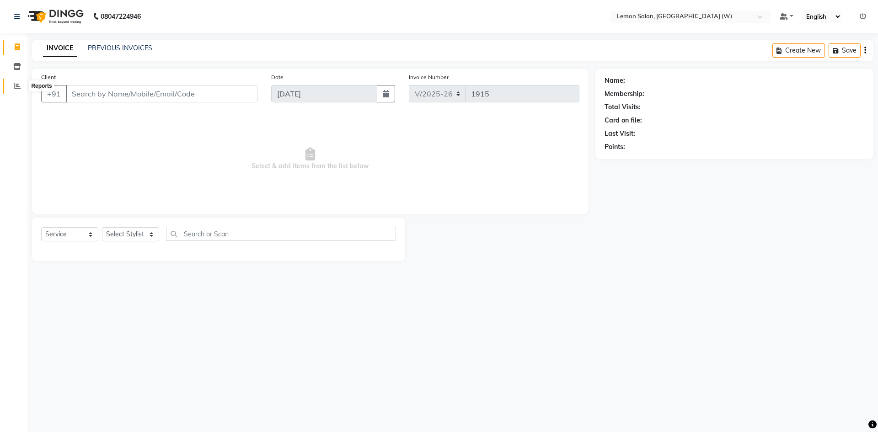
click at [14, 81] on span at bounding box center [17, 86] width 16 height 11
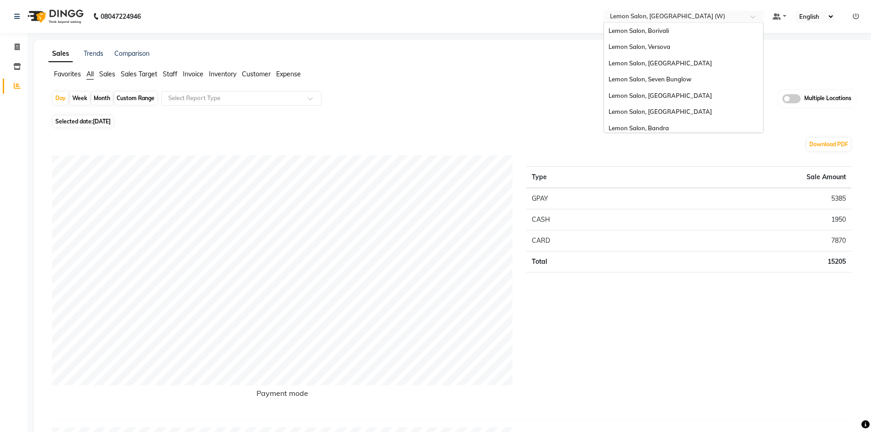
click at [677, 16] on input "text" at bounding box center [674, 17] width 133 height 9
click at [682, 80] on span "Lemon Salon, Seven Bunglow" at bounding box center [650, 78] width 83 height 7
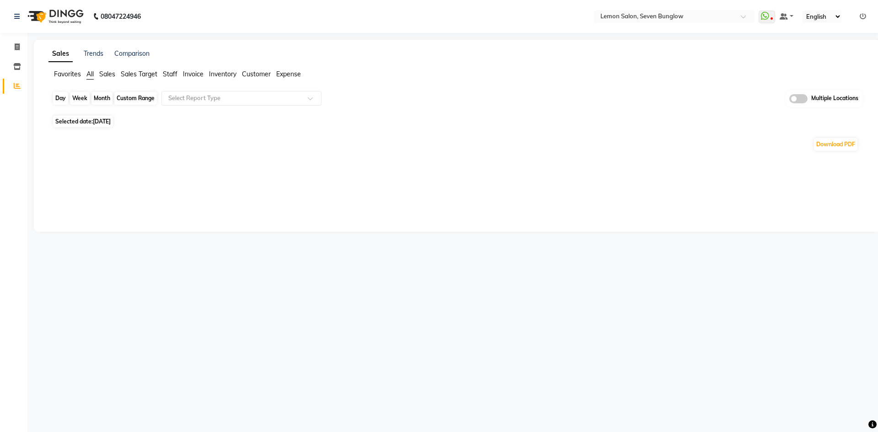
click at [61, 97] on div "Day" at bounding box center [60, 98] width 15 height 13
select select "9"
select select "2025"
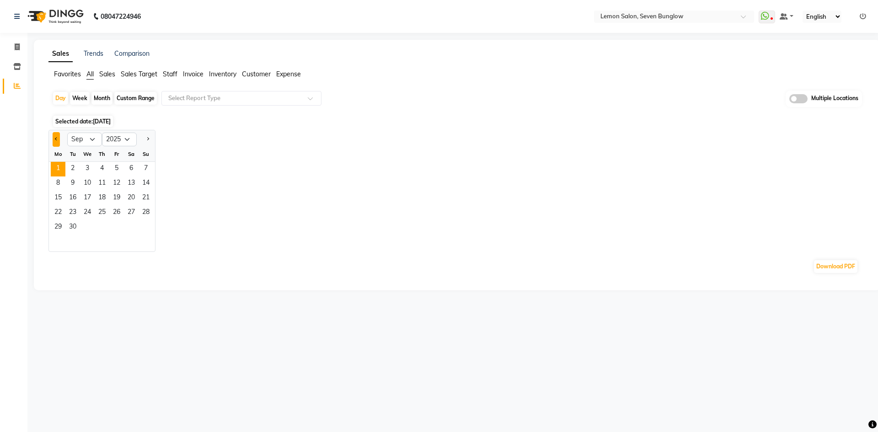
click at [53, 134] on button "Previous month" at bounding box center [56, 139] width 7 height 15
select select "8"
click at [142, 230] on span "31" at bounding box center [146, 227] width 15 height 15
click at [146, 229] on span "31" at bounding box center [146, 227] width 15 height 15
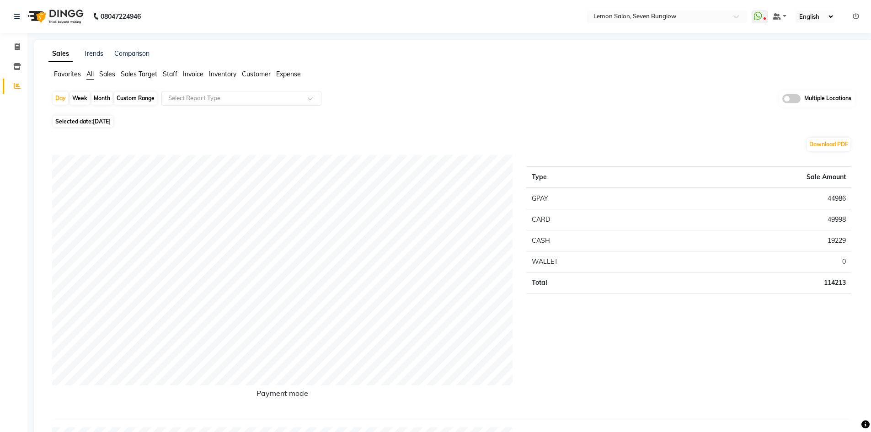
click at [143, 101] on div "Custom Range" at bounding box center [135, 98] width 43 height 13
select select "8"
select select "2025"
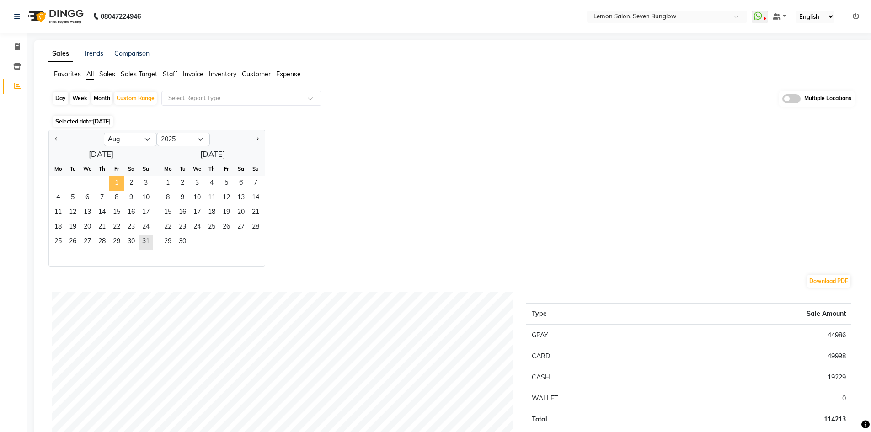
click at [118, 181] on span "1" at bounding box center [116, 184] width 15 height 15
click at [150, 242] on span "31" at bounding box center [146, 242] width 15 height 15
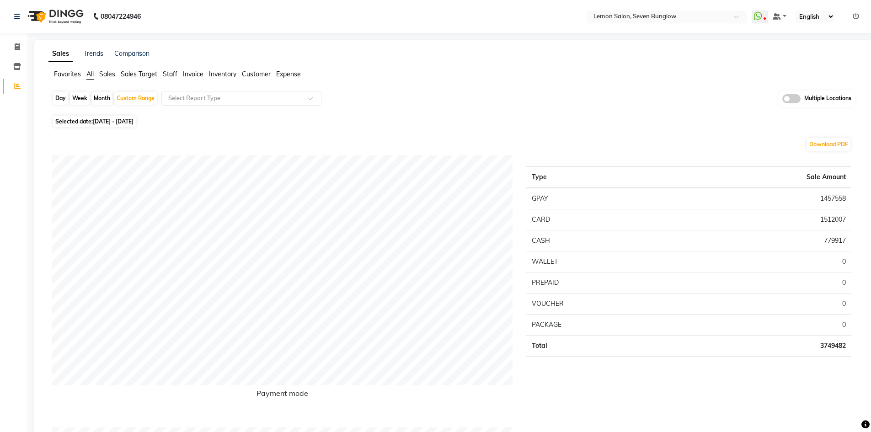
click at [666, 13] on input "text" at bounding box center [658, 17] width 133 height 9
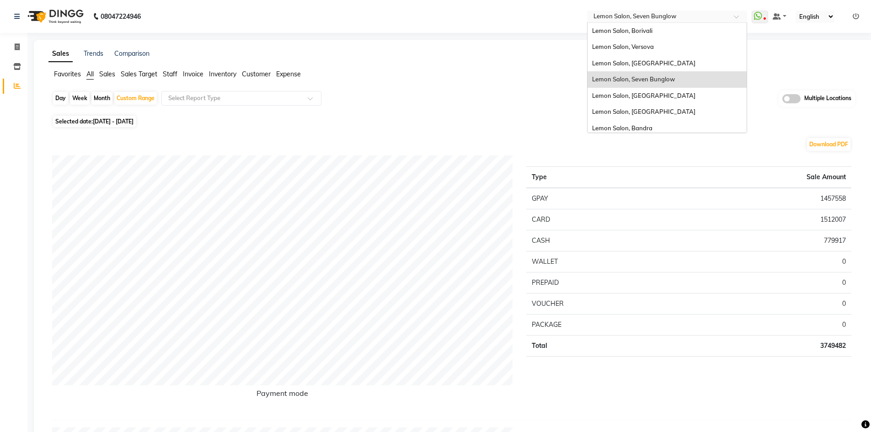
scroll to position [69, 0]
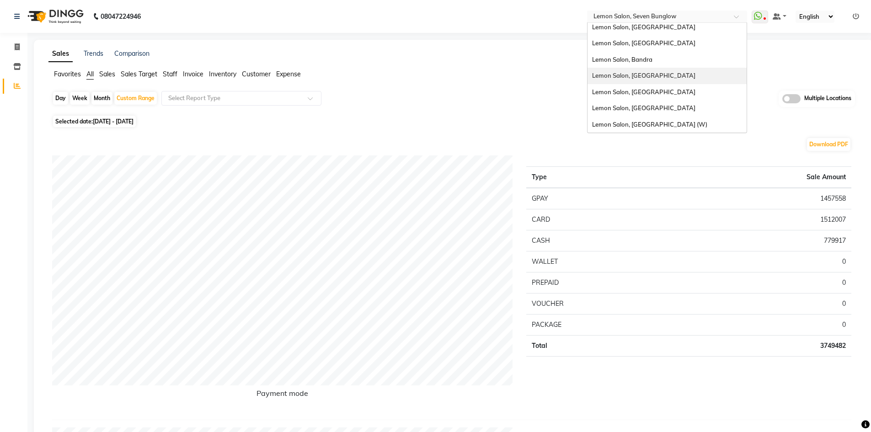
click at [649, 79] on span "Lemon Salon, [GEOGRAPHIC_DATA]" at bounding box center [643, 75] width 103 height 7
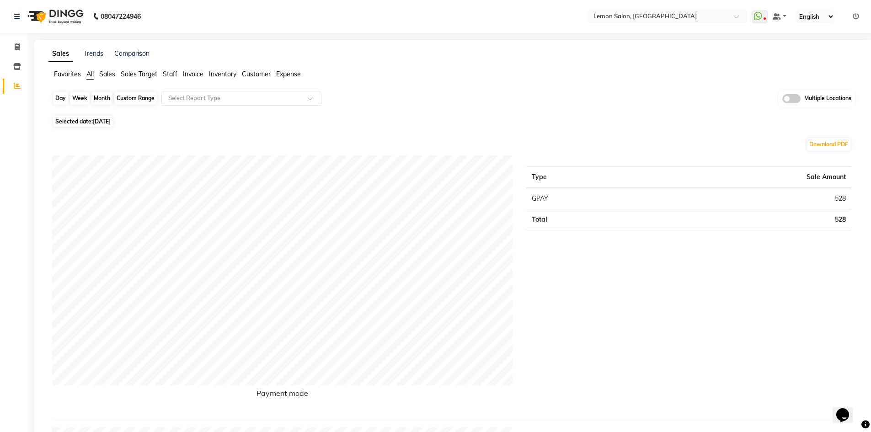
click at [66, 98] on div "Day" at bounding box center [60, 98] width 15 height 13
select select "9"
select select "2025"
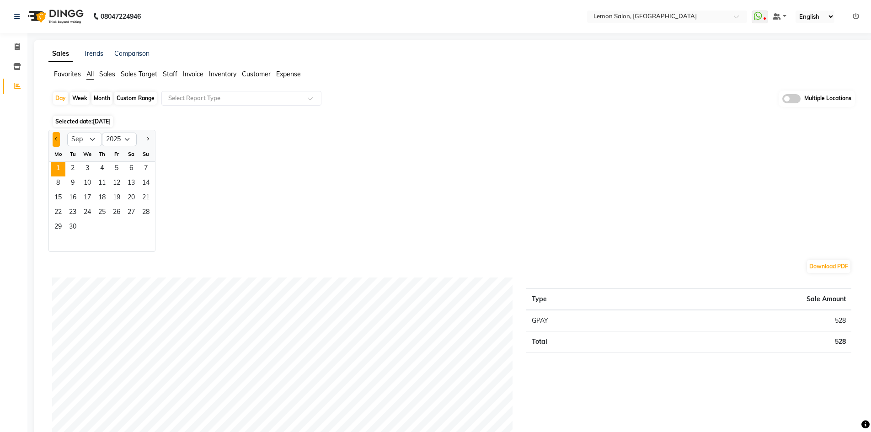
click at [58, 136] on button "Previous month" at bounding box center [56, 139] width 7 height 15
select select "8"
click at [141, 222] on span "31" at bounding box center [146, 227] width 15 height 15
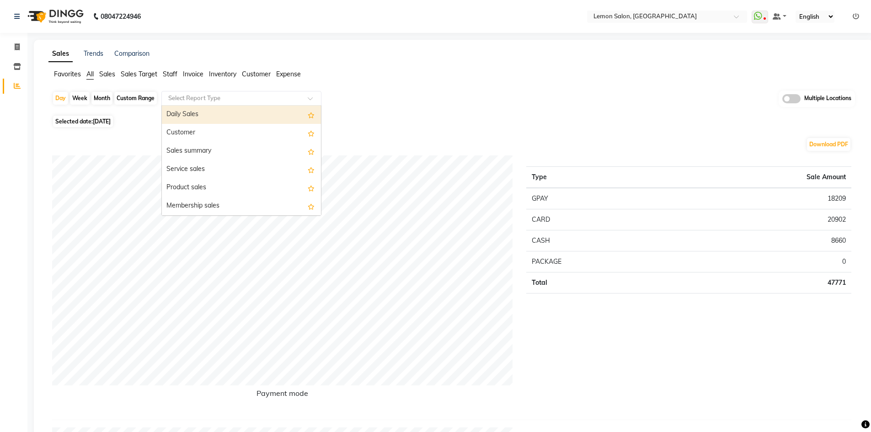
click at [213, 98] on input "text" at bounding box center [232, 98] width 132 height 9
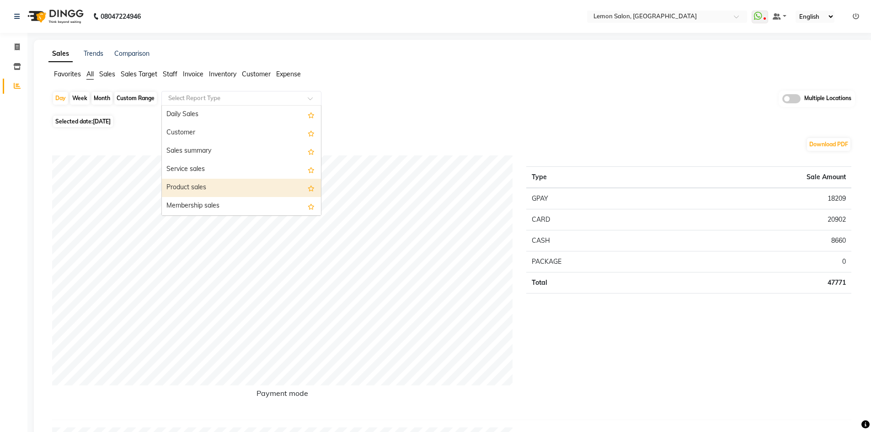
click at [244, 189] on div "Product sales" at bounding box center [241, 188] width 159 height 18
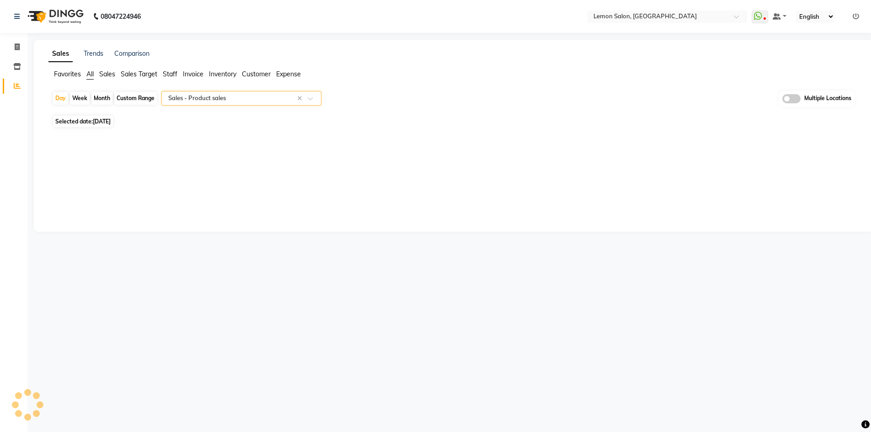
select select "full_report"
select select "csv"
click at [218, 99] on input "text" at bounding box center [232, 98] width 132 height 9
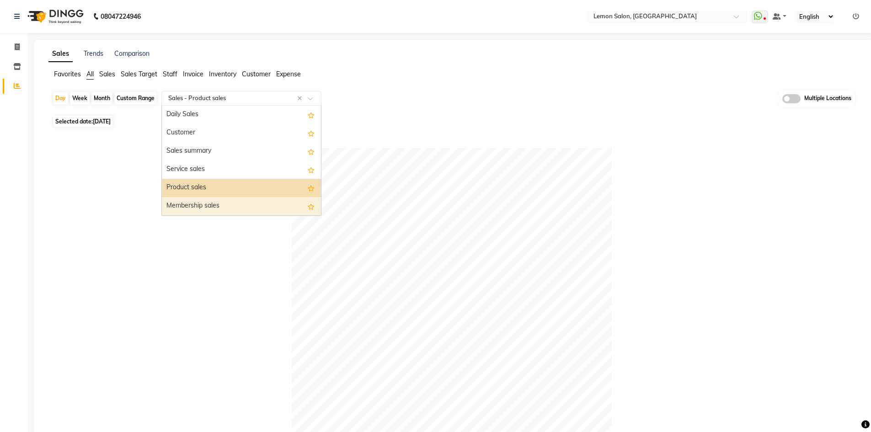
click at [207, 202] on div "Membership sales" at bounding box center [241, 206] width 159 height 18
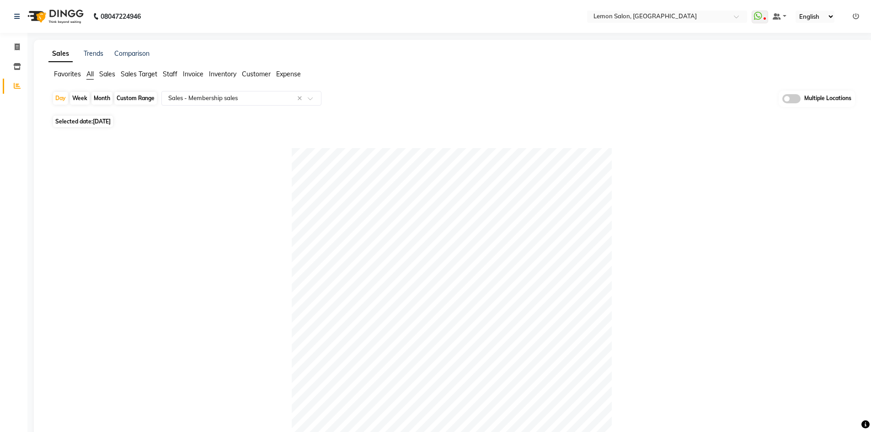
click at [138, 95] on div "Custom Range" at bounding box center [135, 98] width 43 height 13
select select "8"
select select "2025"
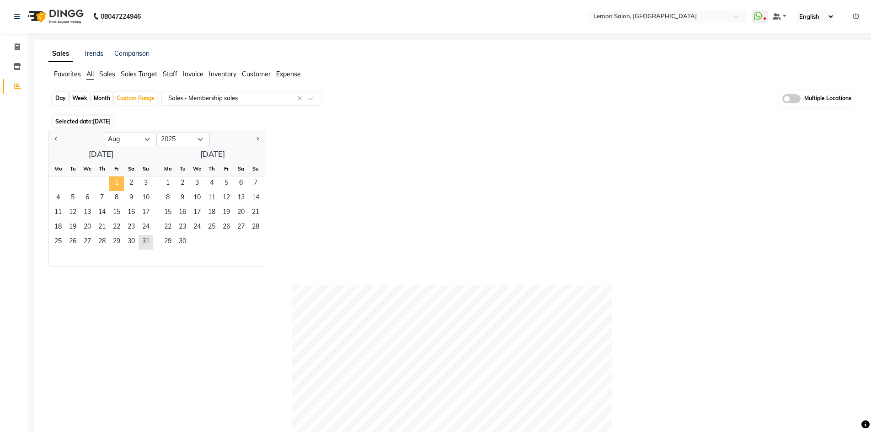
click at [116, 178] on span "1" at bounding box center [116, 184] width 15 height 15
click at [145, 240] on span "31" at bounding box center [146, 242] width 15 height 15
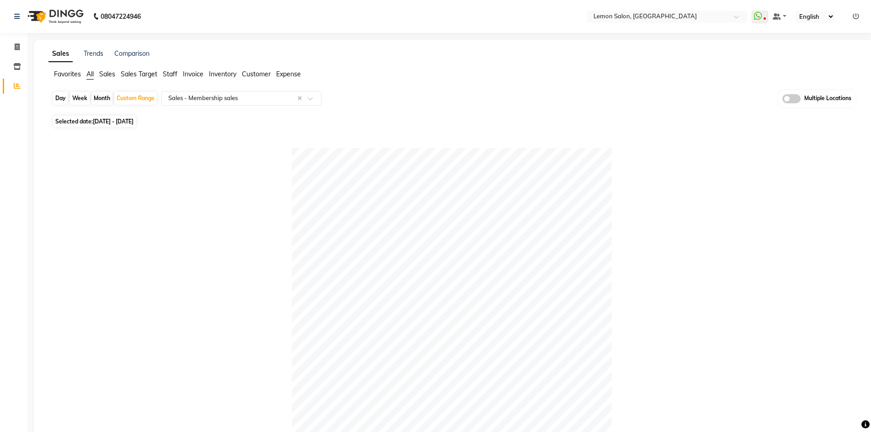
click at [90, 73] on span "All" at bounding box center [89, 74] width 7 height 8
click at [830, 349] on td "900453" at bounding box center [763, 345] width 175 height 21
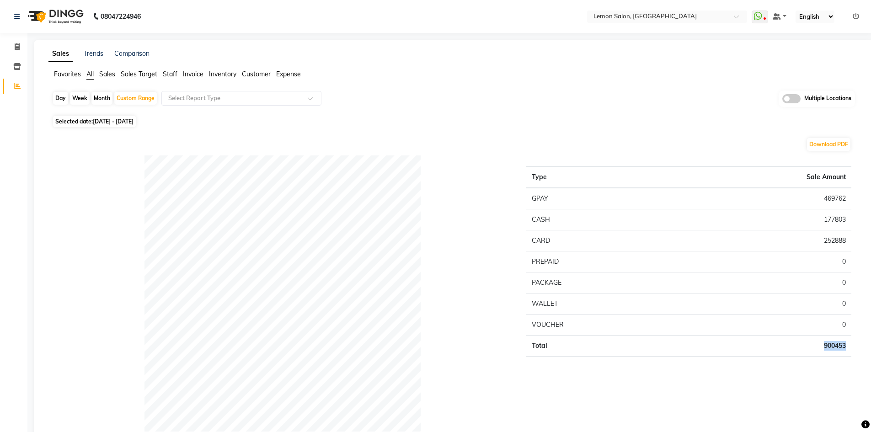
click at [830, 348] on td "900453" at bounding box center [763, 345] width 175 height 21
click at [61, 96] on div "Day" at bounding box center [60, 98] width 15 height 13
select select "8"
select select "2025"
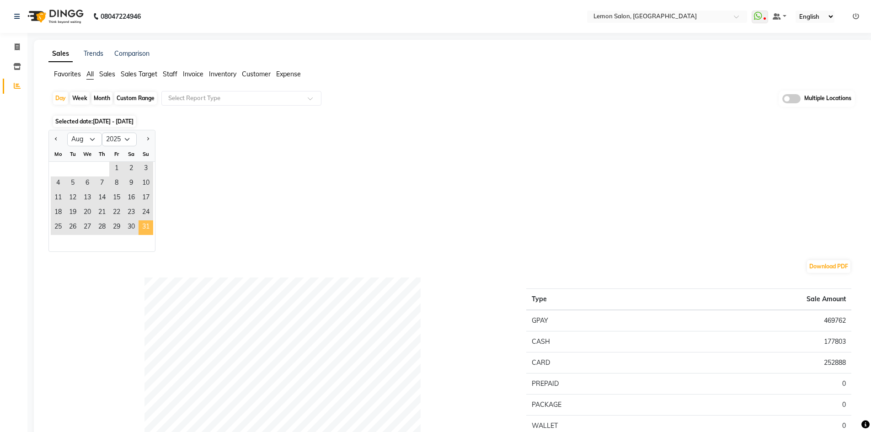
click at [144, 229] on span "31" at bounding box center [146, 227] width 15 height 15
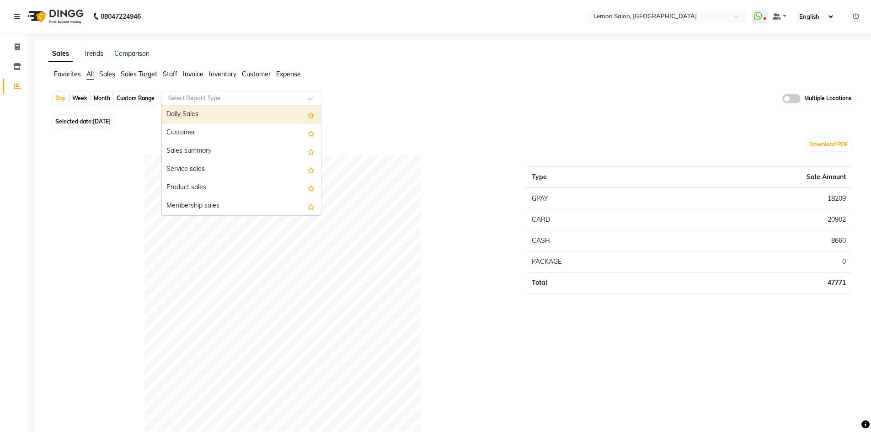
click at [193, 94] on input "text" at bounding box center [232, 98] width 132 height 9
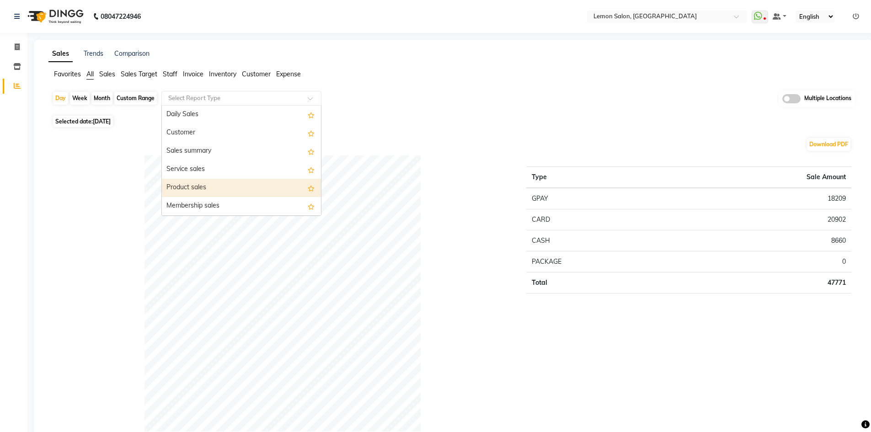
click at [204, 187] on div "Product sales" at bounding box center [241, 188] width 159 height 18
select select "full_report"
select select "csv"
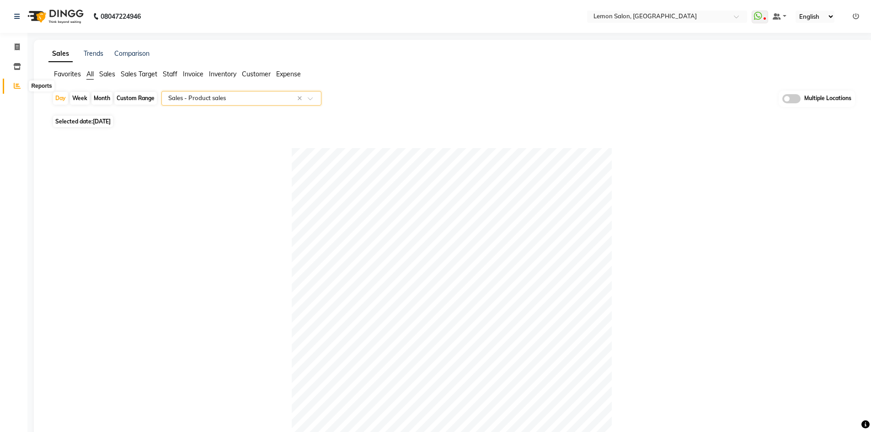
click at [19, 85] on icon at bounding box center [17, 85] width 7 height 7
click at [19, 48] on icon at bounding box center [17, 46] width 5 height 7
select select "service"
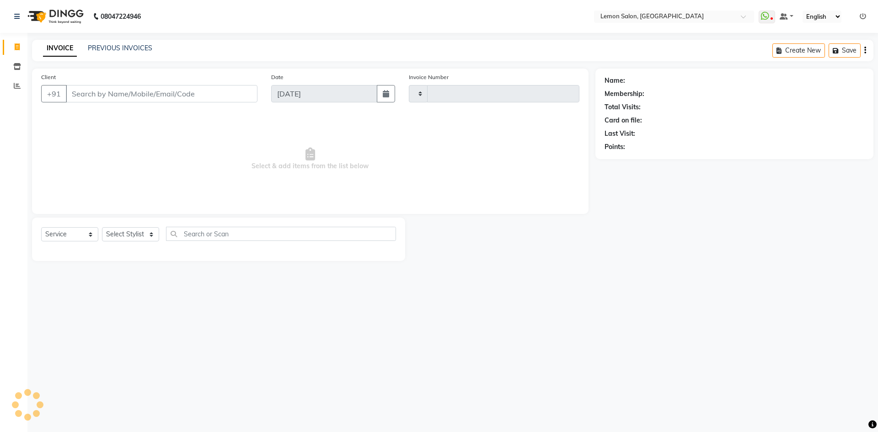
type input "1794"
select select "568"
click at [19, 83] on icon at bounding box center [17, 85] width 7 height 7
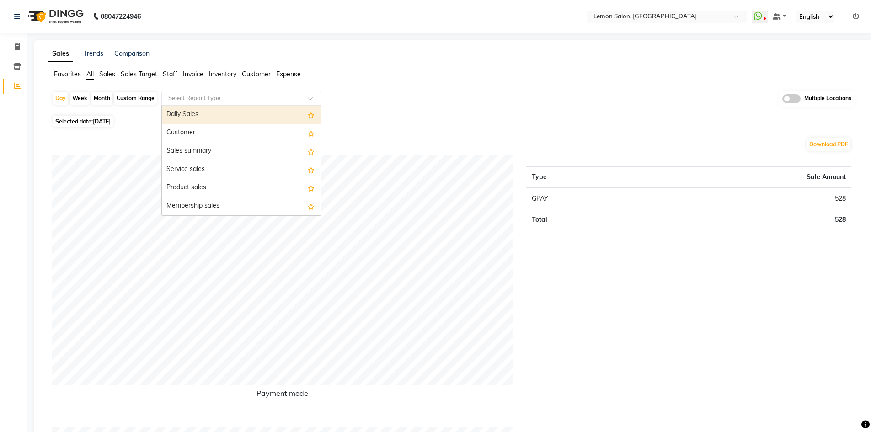
click at [212, 99] on input "text" at bounding box center [232, 98] width 132 height 9
type input "exp"
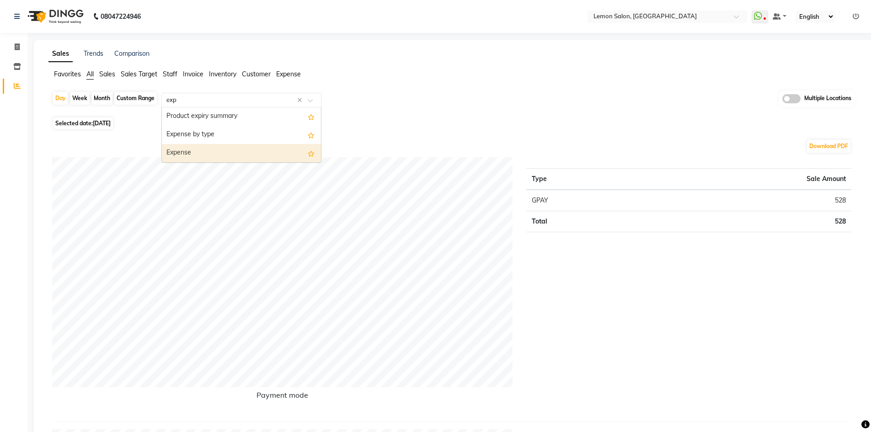
click at [214, 145] on div "Expense" at bounding box center [241, 153] width 159 height 18
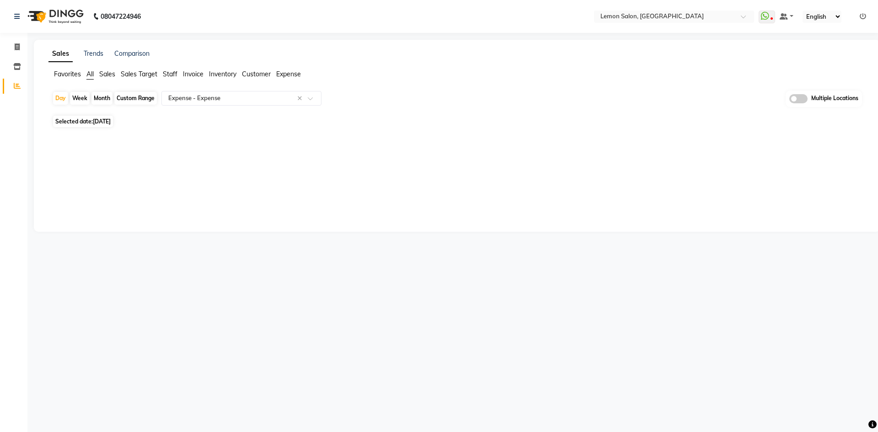
click at [99, 100] on div "Month" at bounding box center [101, 98] width 21 height 13
select select "9"
select select "2025"
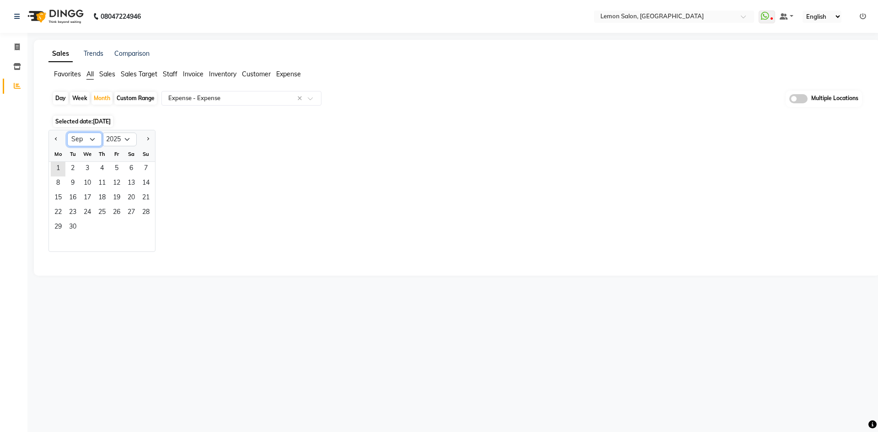
click at [86, 141] on select "Jan Feb Mar Apr May Jun [DATE] Aug Sep Oct Nov Dec" at bounding box center [84, 140] width 35 height 14
select select "7"
click at [67, 133] on select "Jan Feb Mar Apr May Jun [DATE] Aug Sep Oct Nov Dec" at bounding box center [84, 140] width 35 height 14
click at [69, 166] on span "1" at bounding box center [72, 169] width 15 height 15
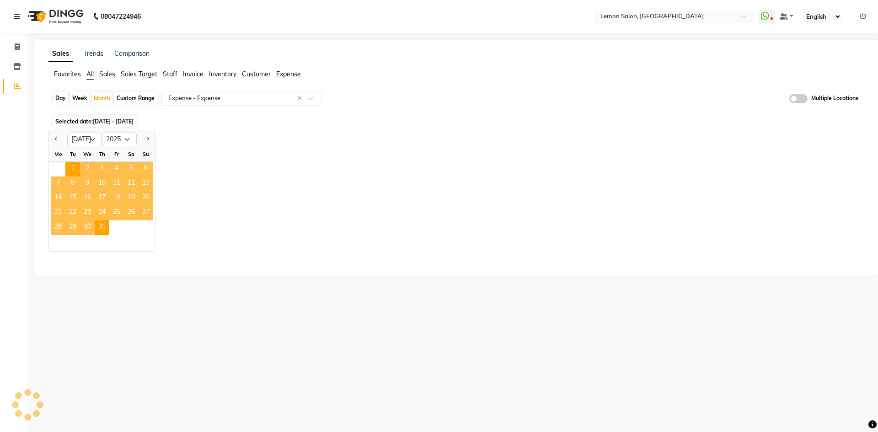
select select "full_report"
select select "csv"
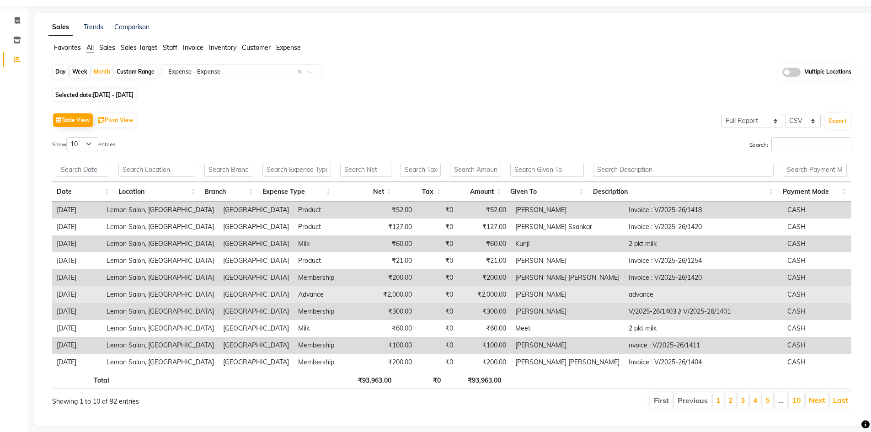
scroll to position [41, 0]
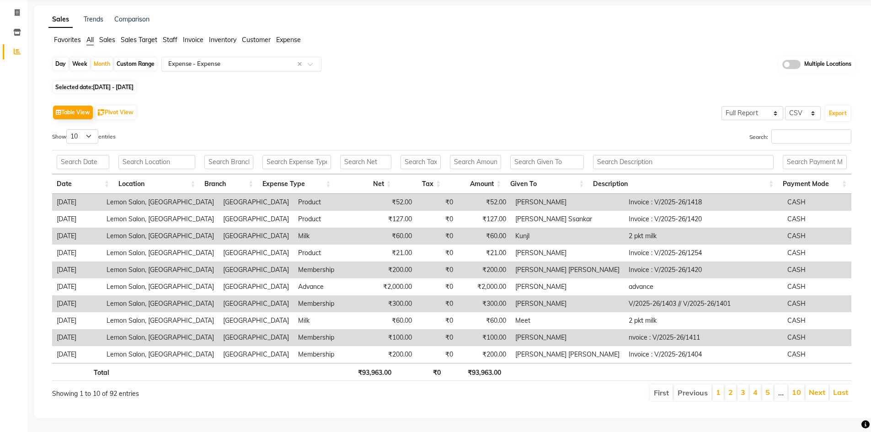
click at [210, 59] on input "text" at bounding box center [232, 63] width 132 height 9
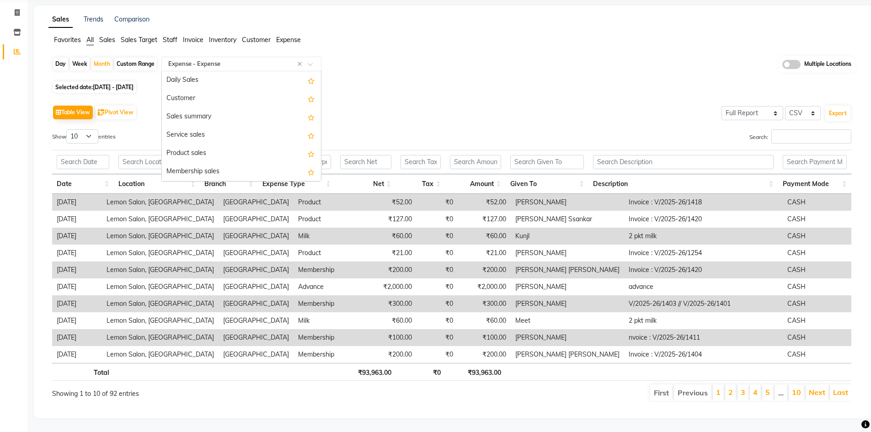
scroll to position [1226, 0]
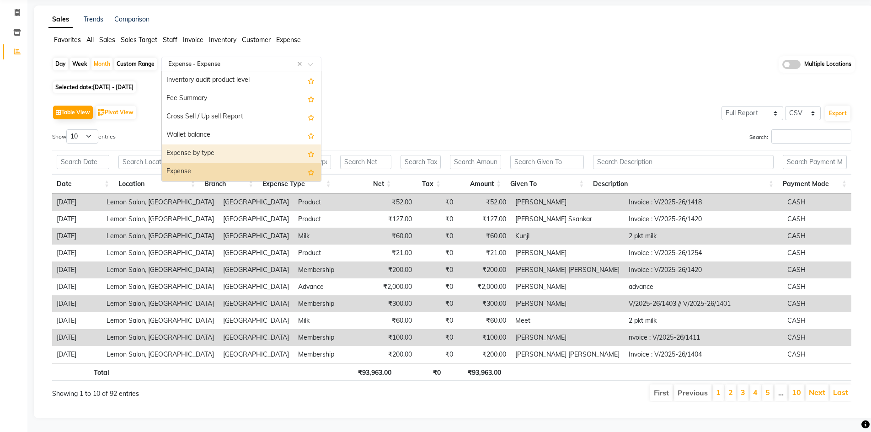
click at [204, 145] on div "Expense by type" at bounding box center [241, 154] width 159 height 18
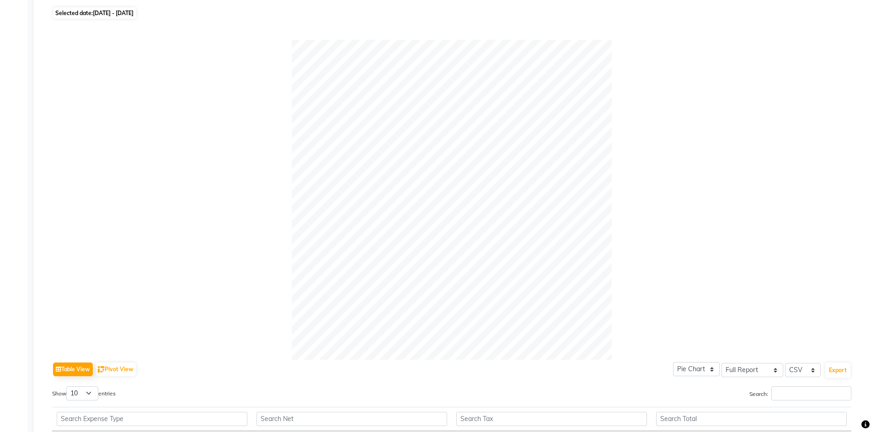
scroll to position [322, 0]
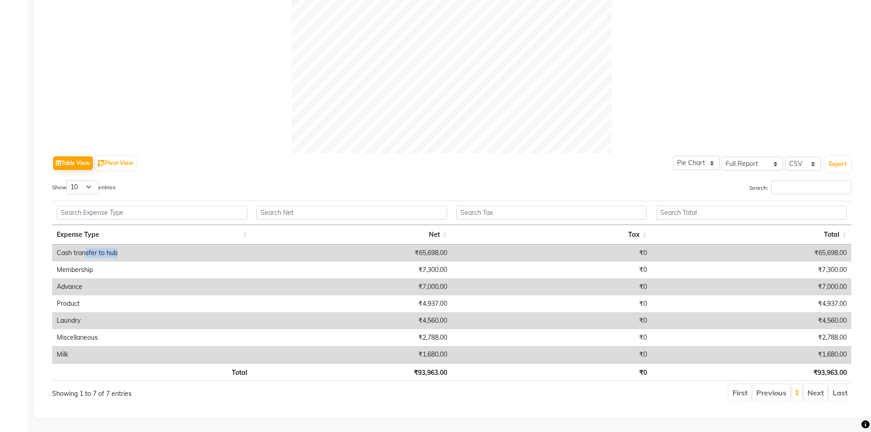
drag, startPoint x: 85, startPoint y: 245, endPoint x: 220, endPoint y: 246, distance: 134.9
click at [220, 246] on td "Cash transfer to hub" at bounding box center [152, 253] width 200 height 17
drag, startPoint x: 418, startPoint y: 348, endPoint x: 460, endPoint y: 347, distance: 42.6
click at [460, 347] on tr "Milk ₹1,680.00 ₹0 ₹1,680.00" at bounding box center [451, 354] width 799 height 17
click at [820, 387] on li "Next" at bounding box center [816, 393] width 24 height 16
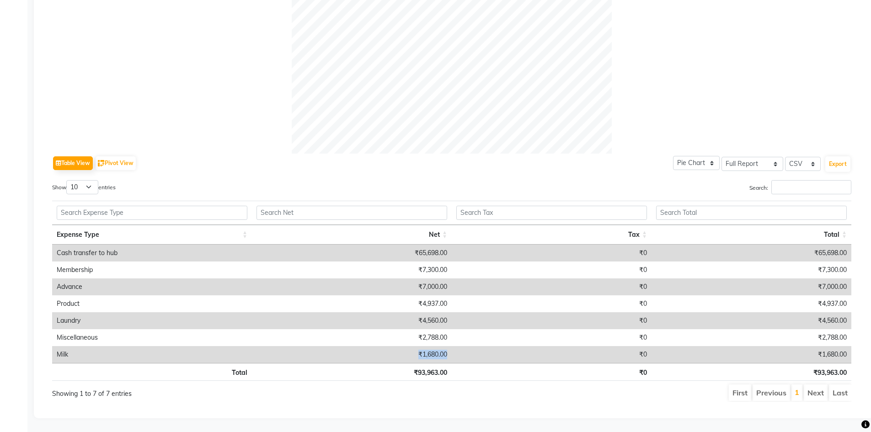
click at [820, 387] on li "Next" at bounding box center [816, 393] width 24 height 16
click at [848, 387] on li "Last" at bounding box center [840, 393] width 22 height 16
click at [819, 387] on li "Next" at bounding box center [816, 393] width 24 height 16
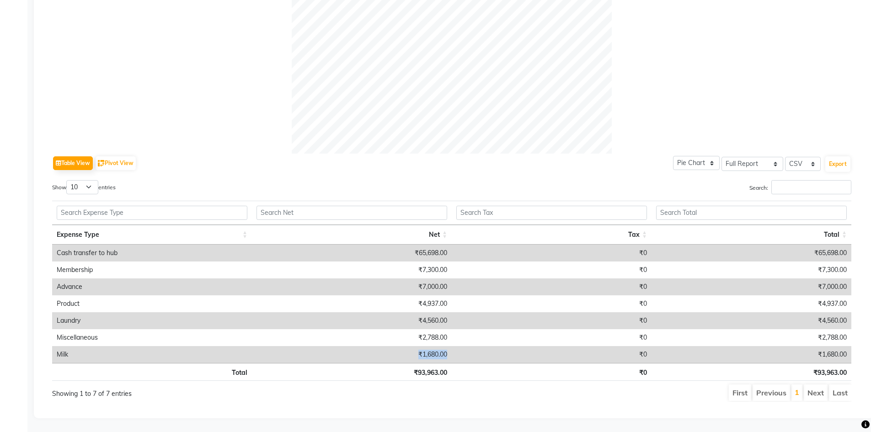
click at [766, 386] on li "Previous" at bounding box center [772, 393] width 38 height 16
click at [746, 385] on li "First" at bounding box center [740, 393] width 22 height 16
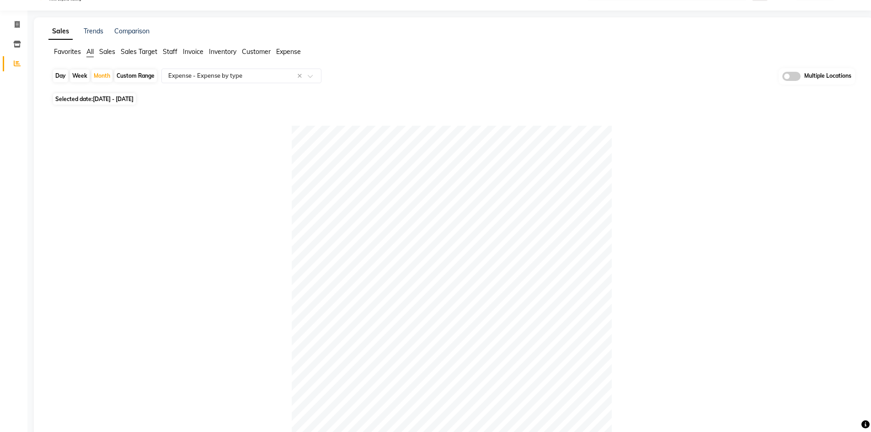
scroll to position [0, 0]
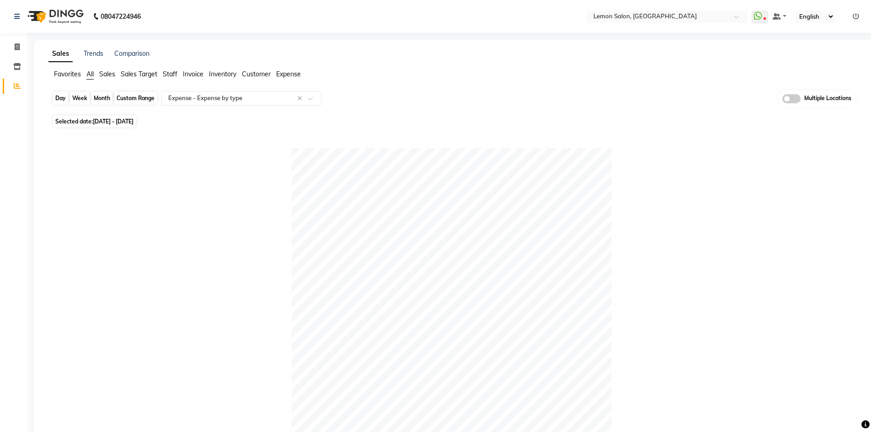
click at [98, 99] on div "Month" at bounding box center [101, 98] width 21 height 13
select select "7"
select select "2025"
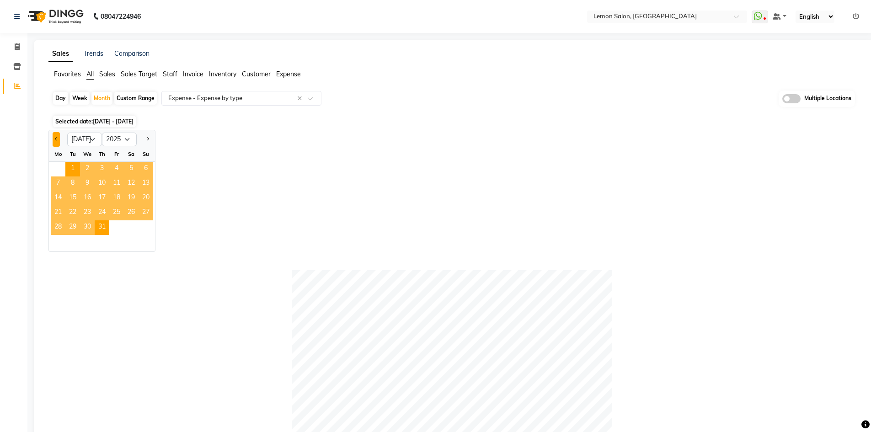
click at [57, 139] on span "Previous month" at bounding box center [56, 138] width 3 height 3
select select "6"
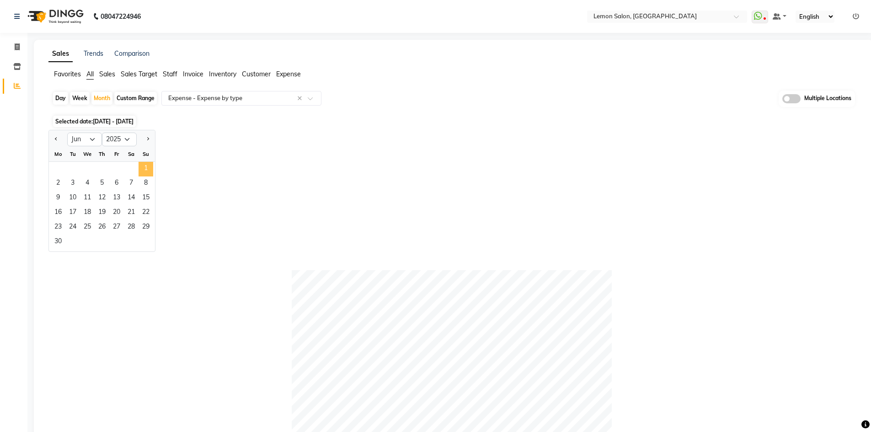
click at [148, 162] on span "1" at bounding box center [146, 169] width 15 height 15
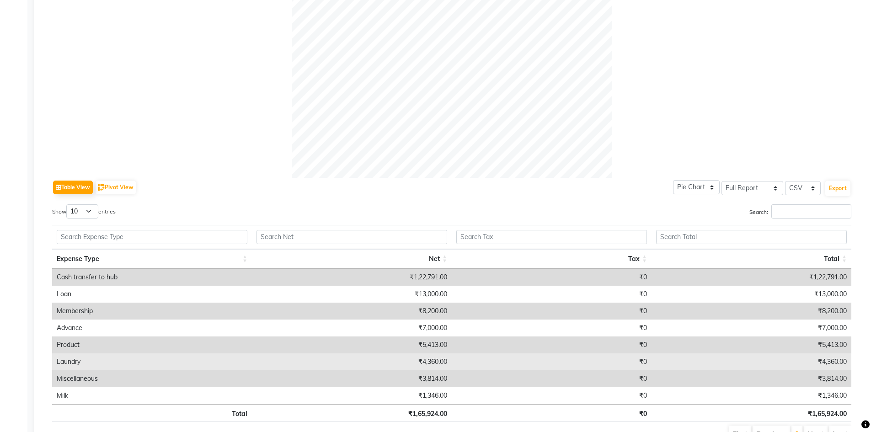
scroll to position [338, 0]
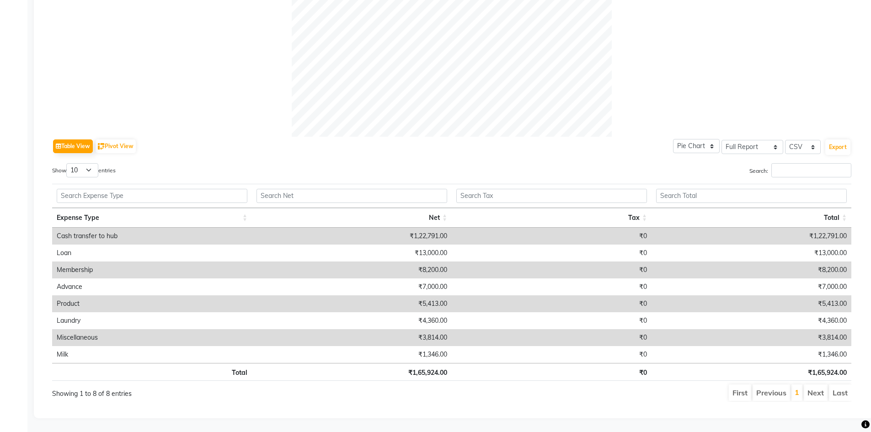
click at [435, 332] on td "₹3,814.00" at bounding box center [352, 337] width 200 height 17
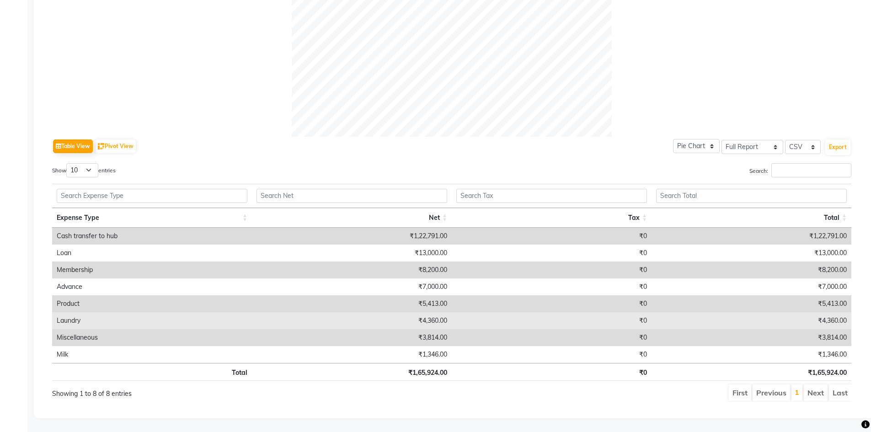
click at [429, 317] on td "₹4,360.00" at bounding box center [352, 320] width 200 height 17
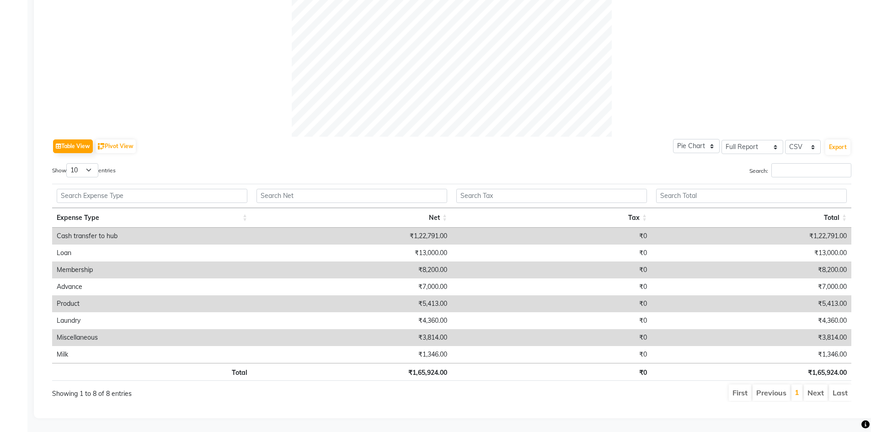
click at [435, 299] on td "₹5,413.00" at bounding box center [352, 303] width 200 height 17
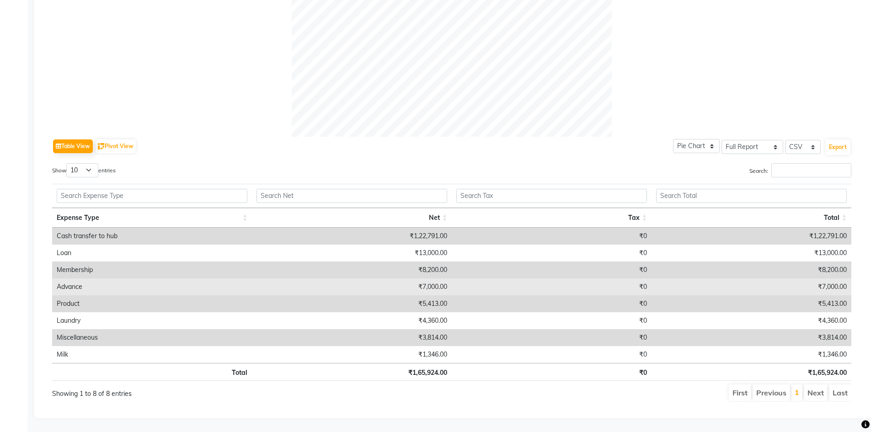
click at [428, 279] on td "₹7,000.00" at bounding box center [352, 287] width 200 height 17
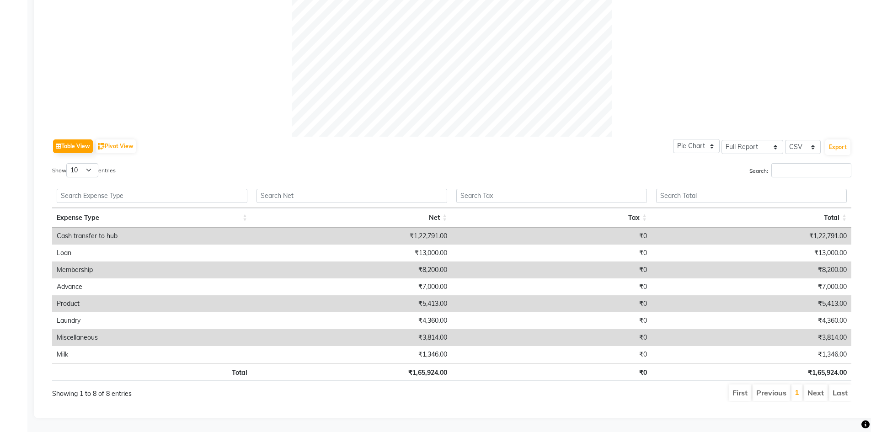
click at [425, 262] on td "₹8,200.00" at bounding box center [352, 270] width 200 height 17
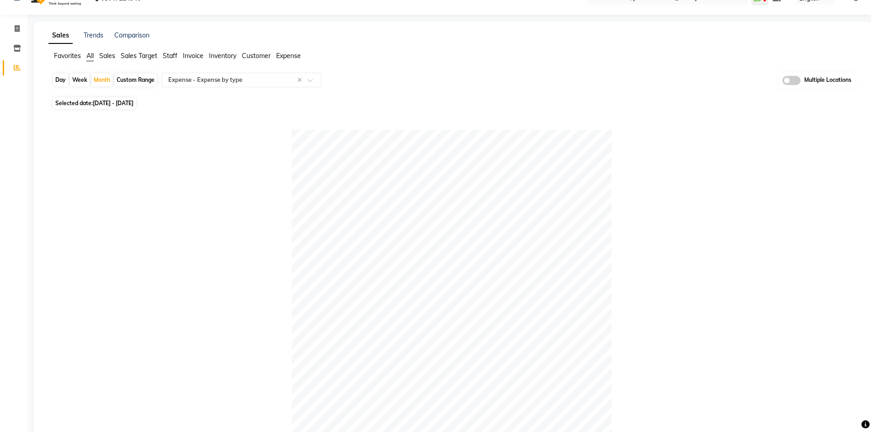
scroll to position [0, 0]
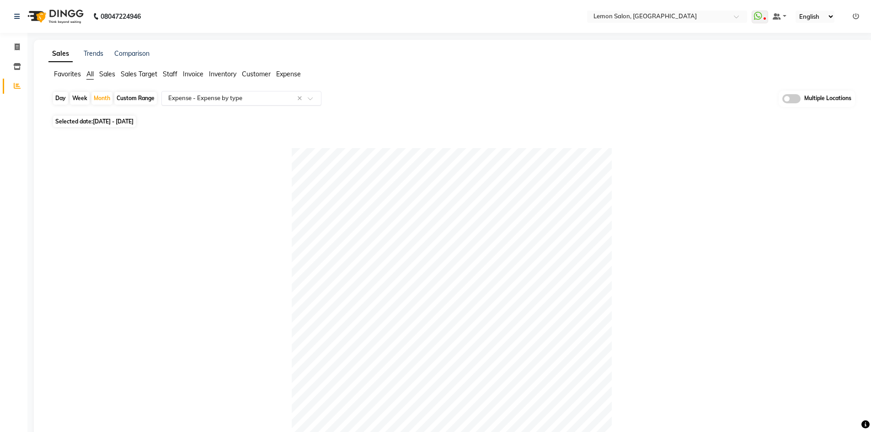
click at [231, 96] on input "text" at bounding box center [232, 98] width 132 height 9
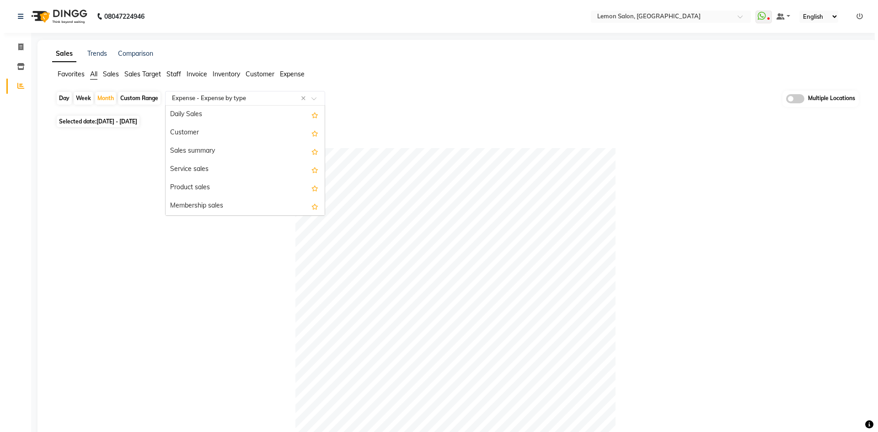
scroll to position [1226, 0]
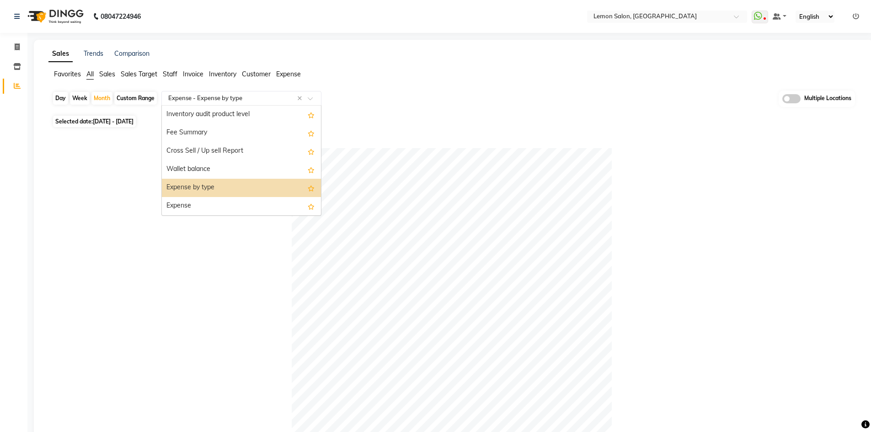
click at [231, 96] on input "text" at bounding box center [232, 98] width 132 height 9
click at [420, 93] on div "Day Week Month Custom Range Select Report Type × Expense - Expense by type × Da…" at bounding box center [453, 102] width 803 height 22
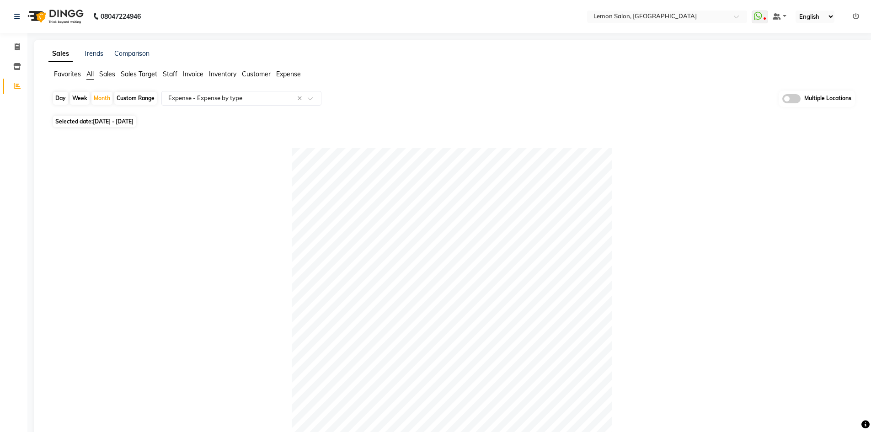
click at [854, 16] on icon at bounding box center [856, 16] width 6 height 6
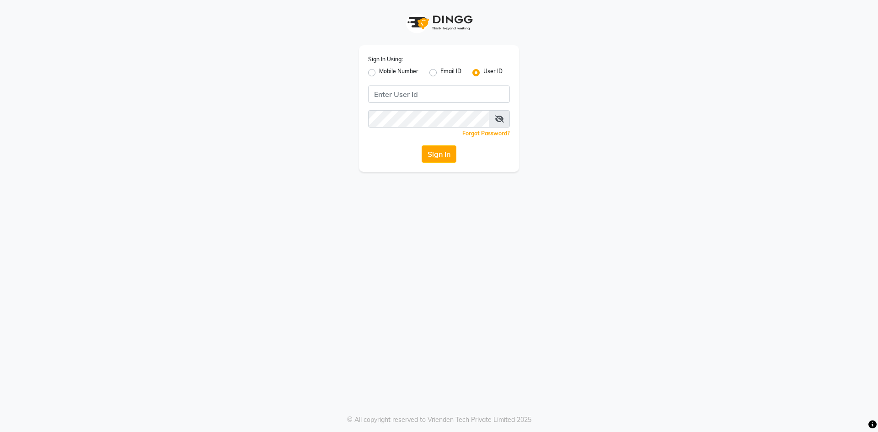
click at [379, 74] on label "Mobile Number" at bounding box center [398, 72] width 39 height 11
click at [379, 73] on input "Mobile Number" at bounding box center [382, 70] width 6 height 6
radio input "true"
radio input "false"
click at [487, 96] on input "Username" at bounding box center [454, 94] width 111 height 17
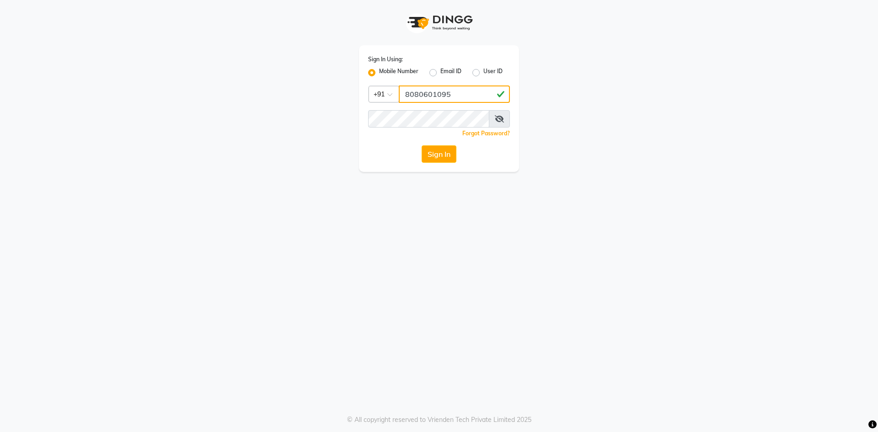
type input "8080601095"
click at [436, 151] on button "Sign In" at bounding box center [439, 153] width 35 height 17
